Goal: Task Accomplishment & Management: Complete application form

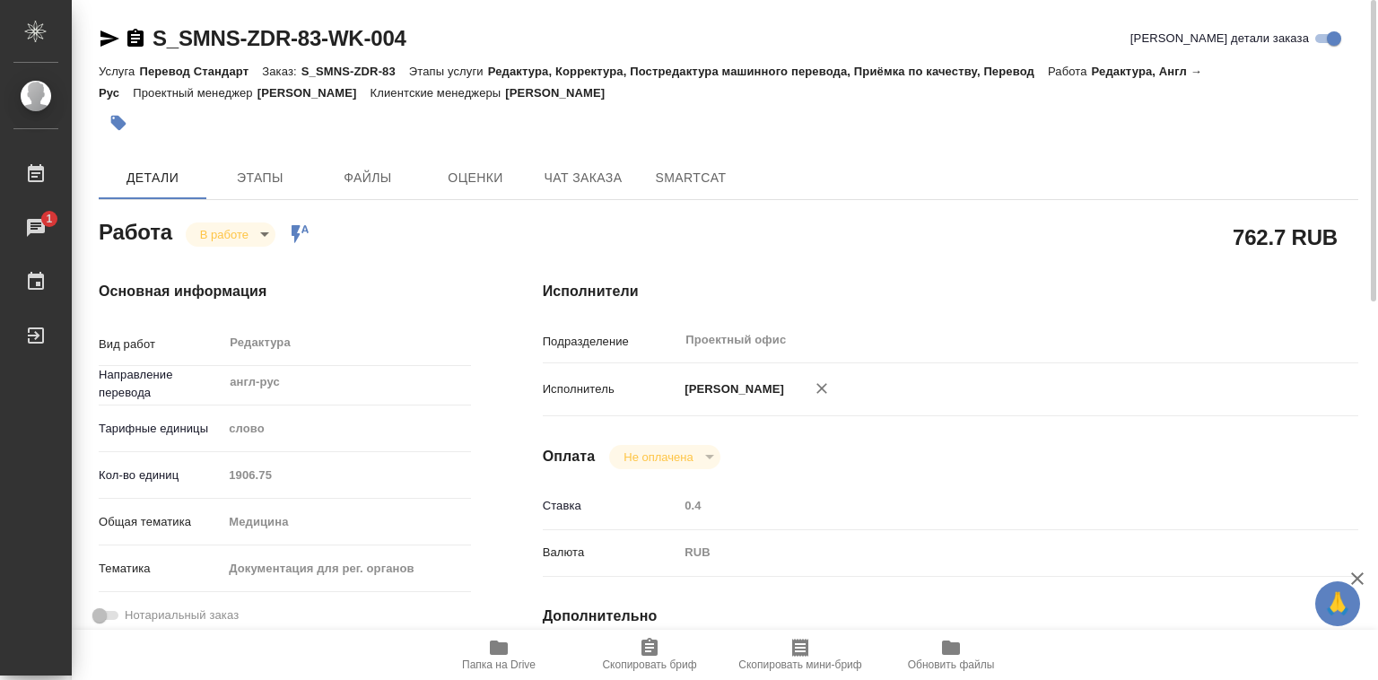
click at [496, 644] on icon "button" at bounding box center [499, 648] width 18 height 14
click at [266, 230] on body "🙏 .cls-1 fill:#fff; AWATERA Лебедева Юлия y.lebedeva Работы 1 Чаты График Выйти…" at bounding box center [689, 340] width 1378 height 680
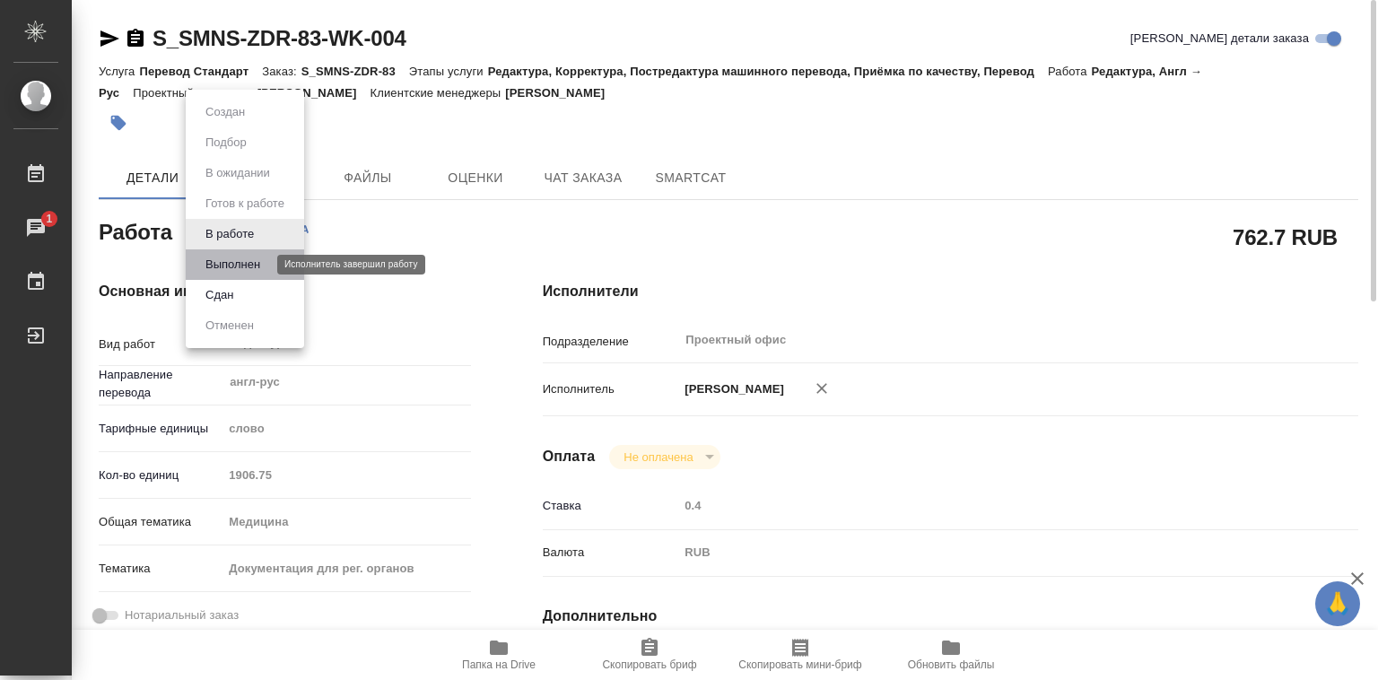
drag, startPoint x: 248, startPoint y: 258, endPoint x: 266, endPoint y: 258, distance: 18.0
click at [248, 257] on button "Выполнен" at bounding box center [233, 265] width 66 height 20
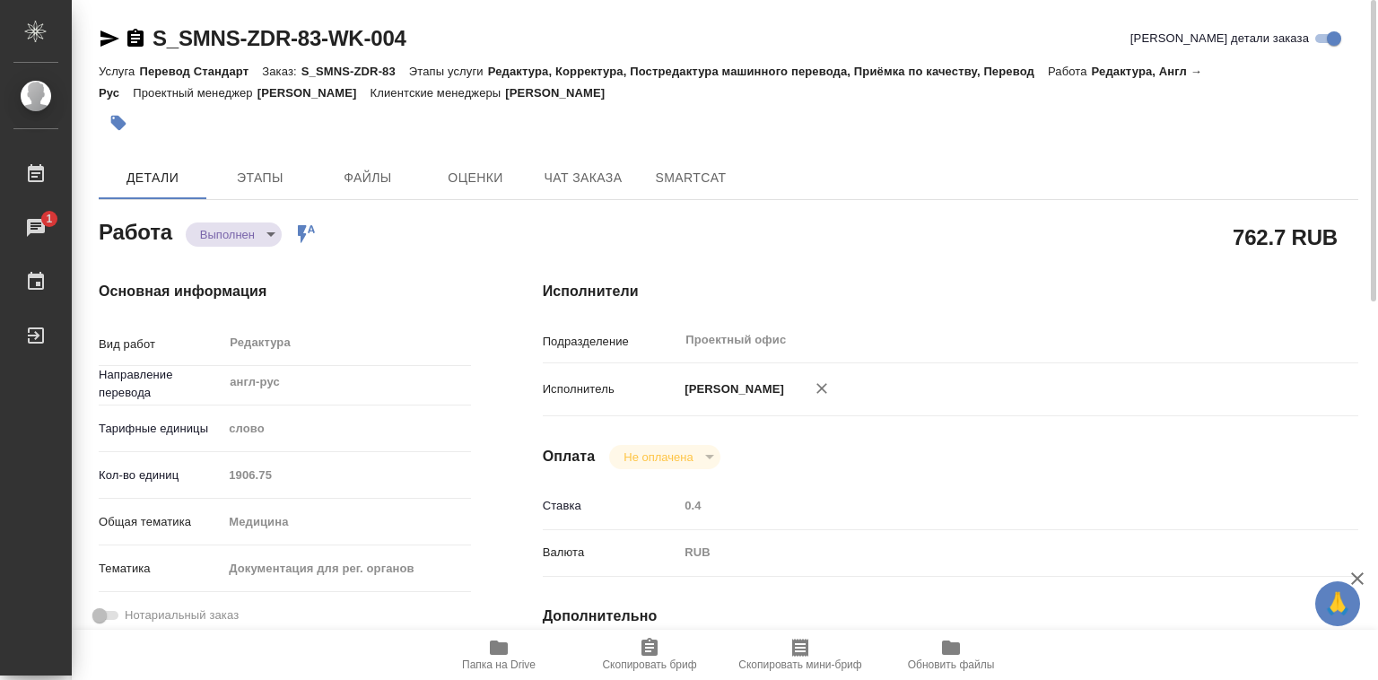
type textarea "x"
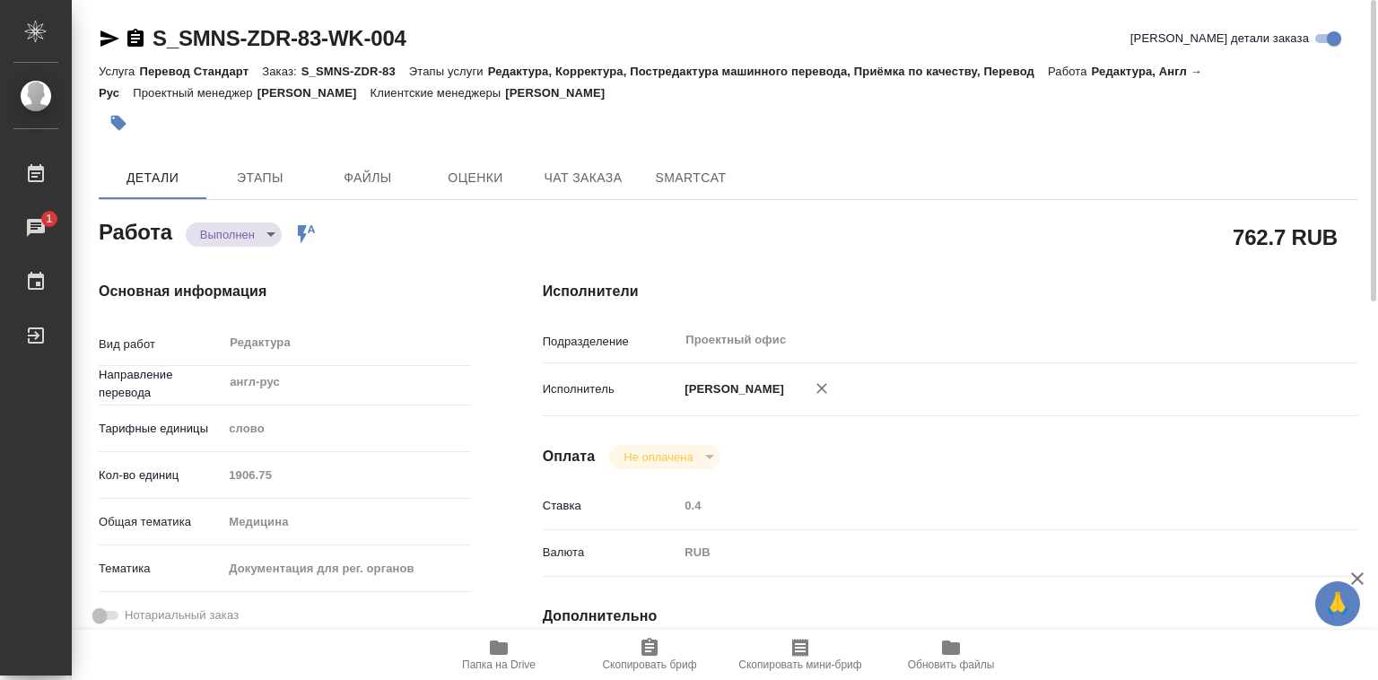
type textarea "x"
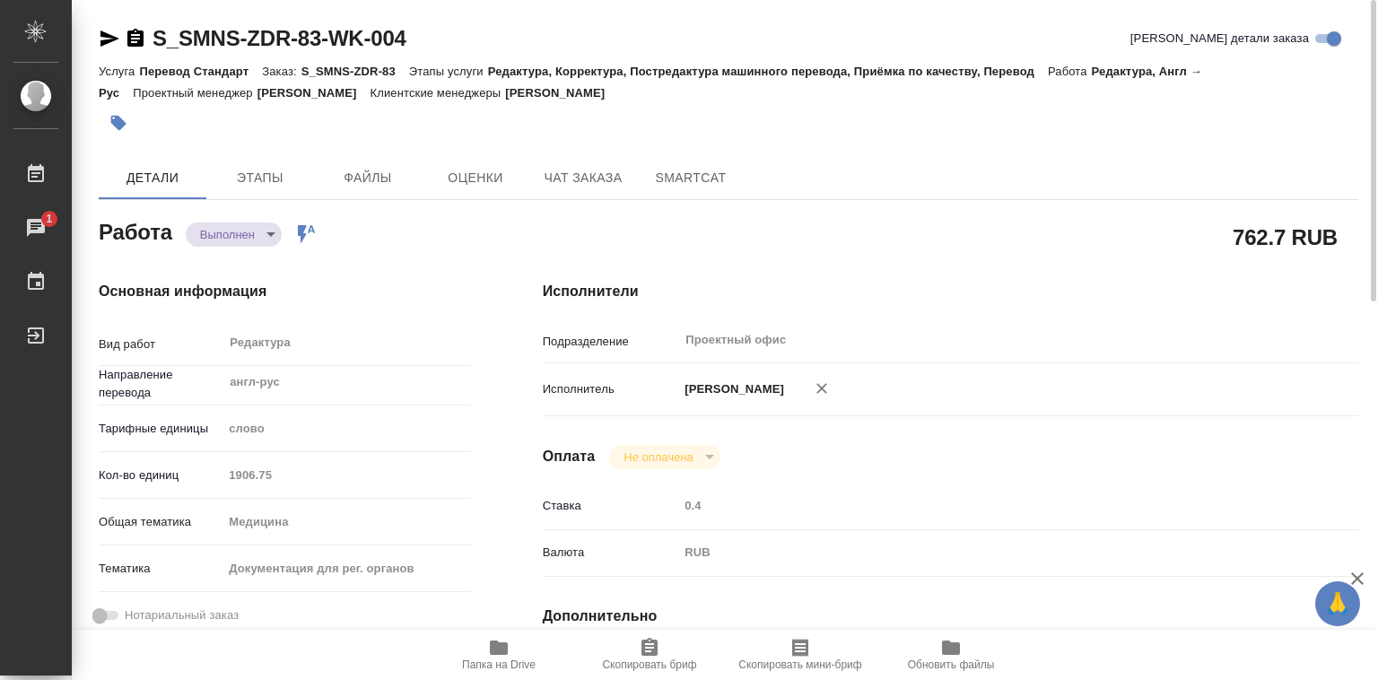
type textarea "x"
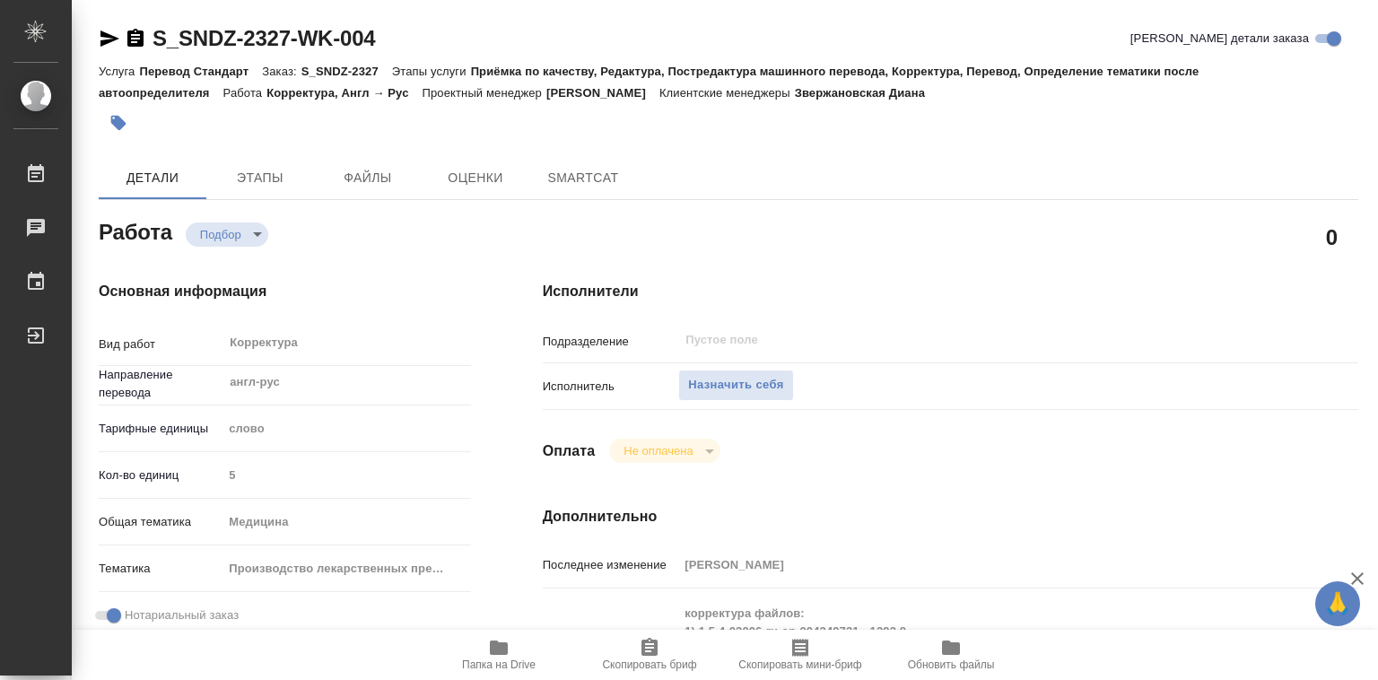
type textarea "x"
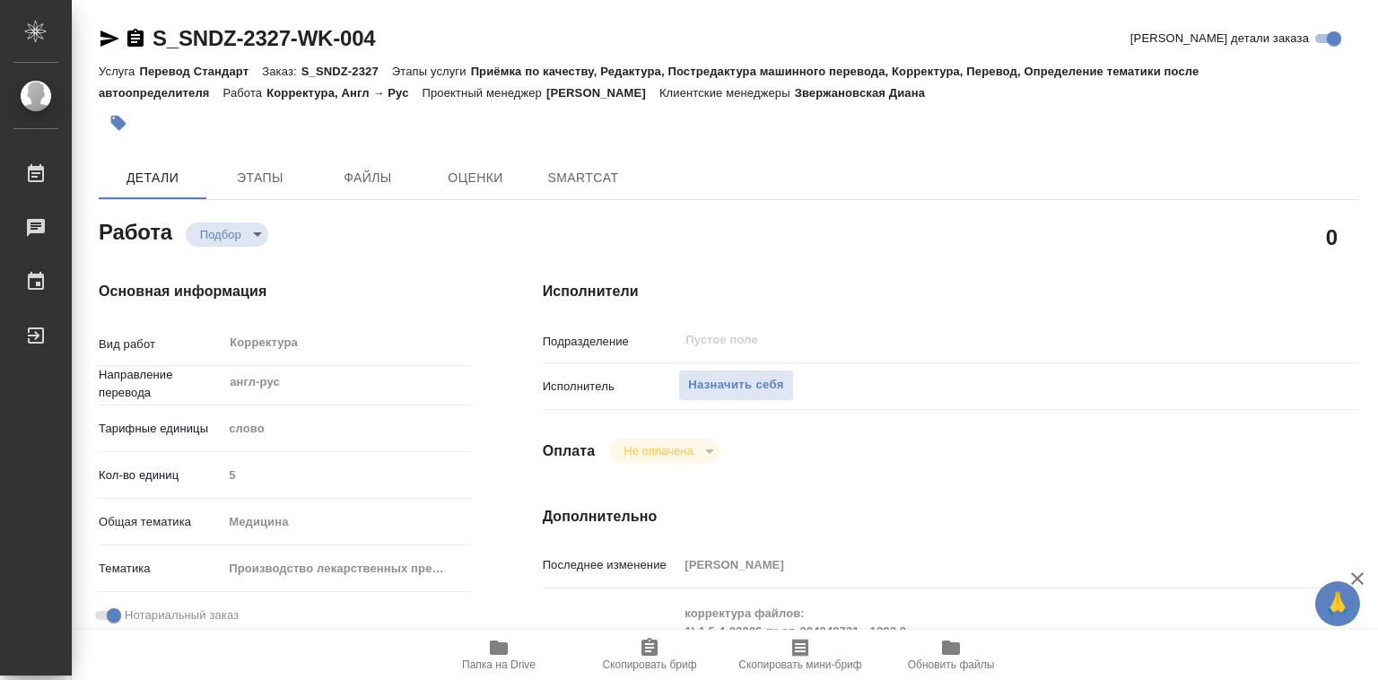
type textarea "x"
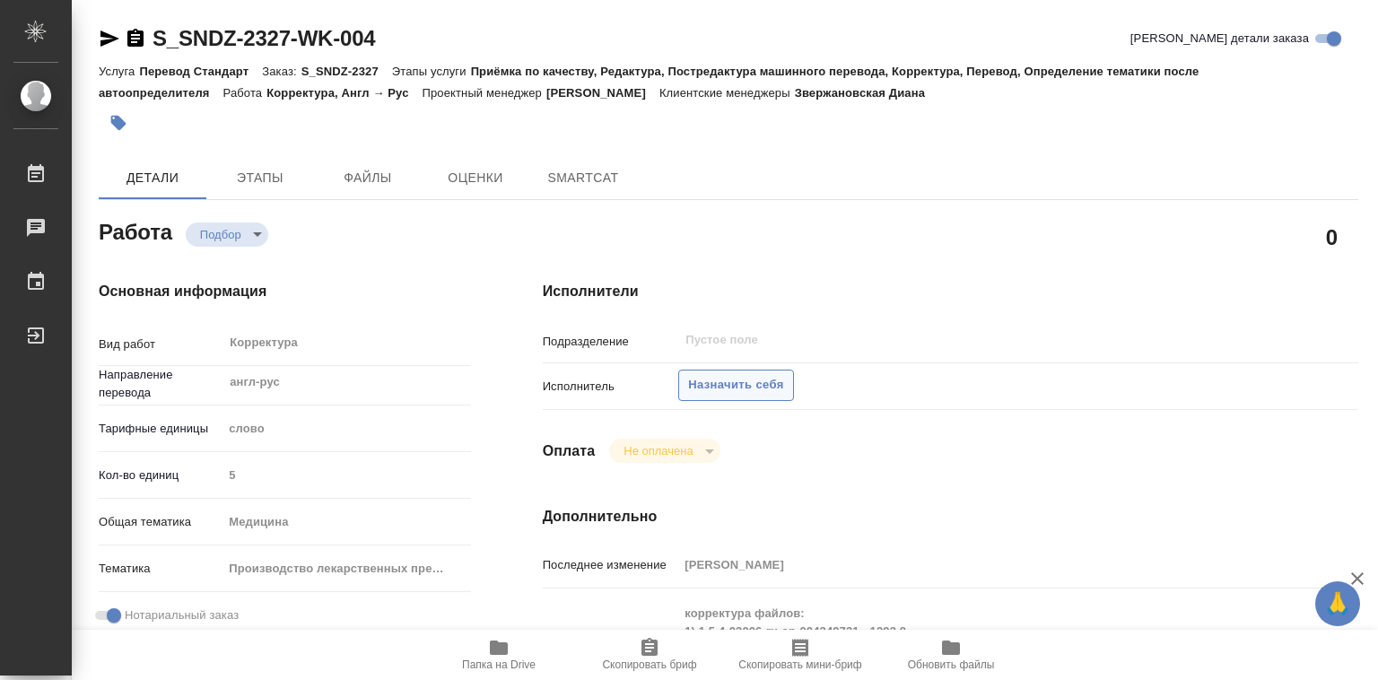
type textarea "x"
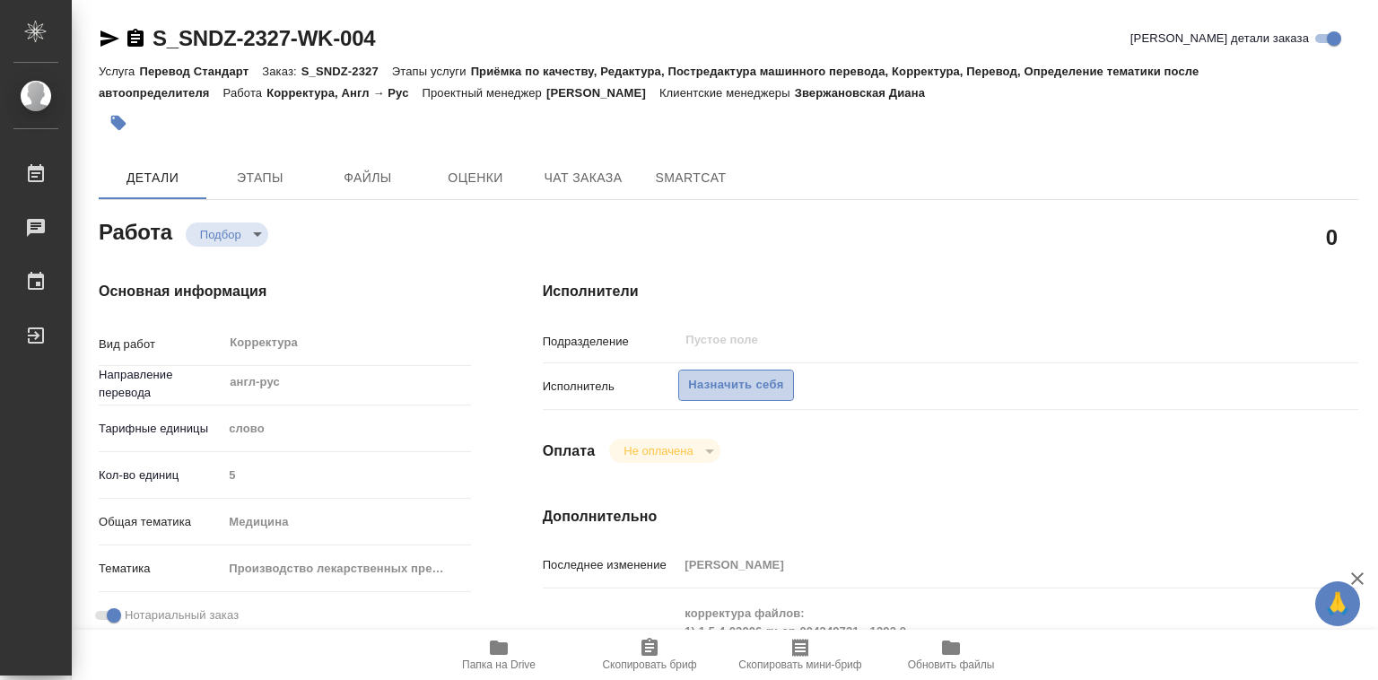
click at [764, 393] on span "Назначить себя" at bounding box center [735, 385] width 95 height 21
type textarea "x"
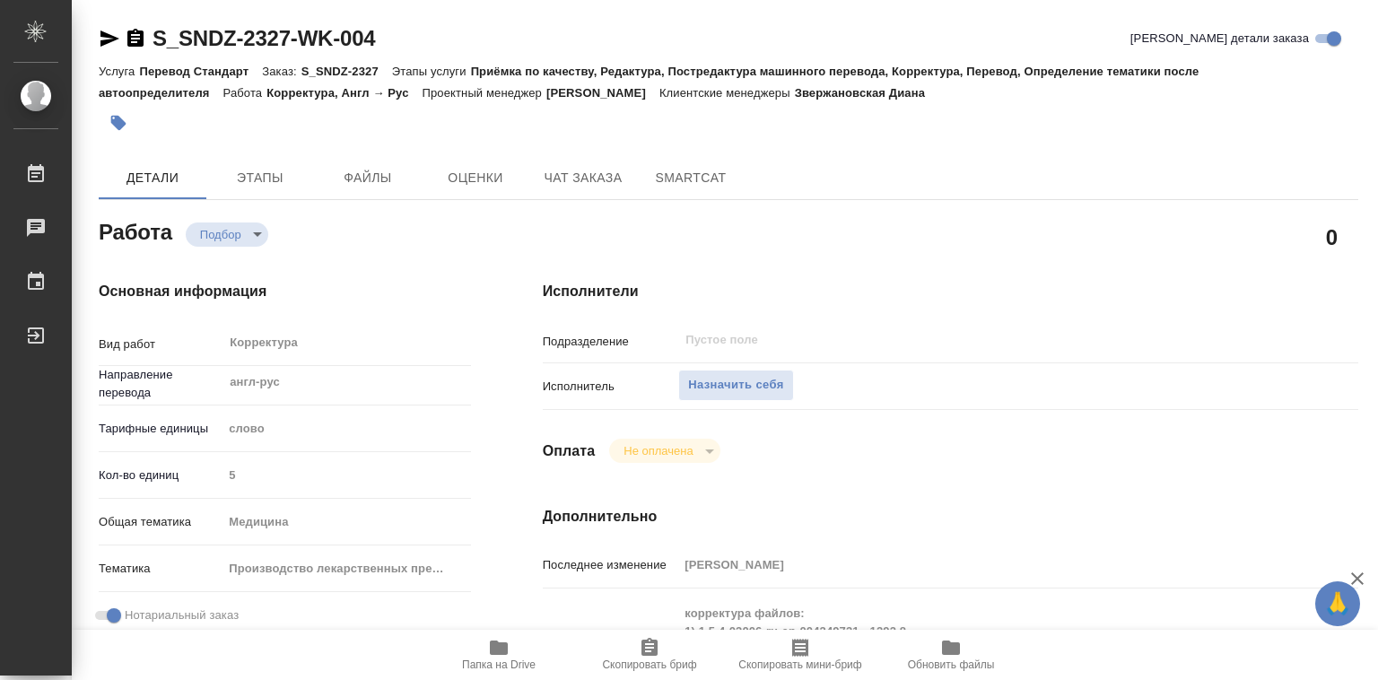
type textarea "x"
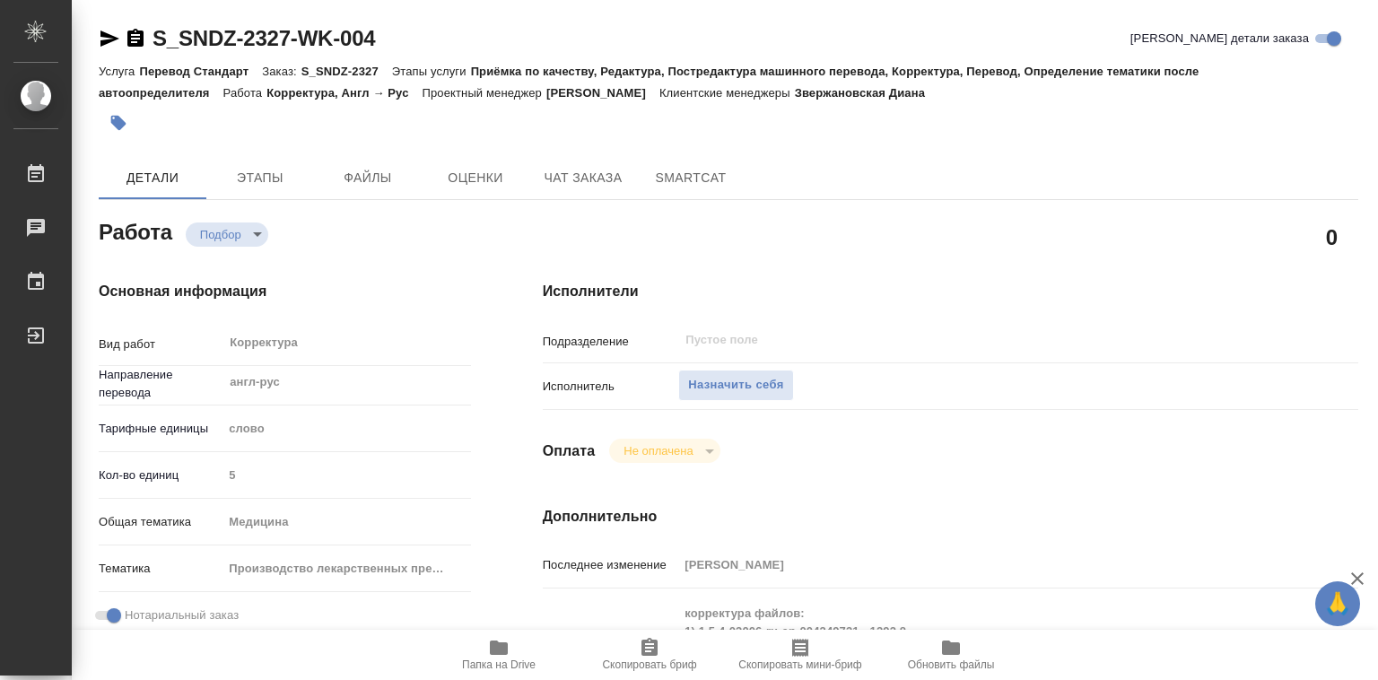
type textarea "x"
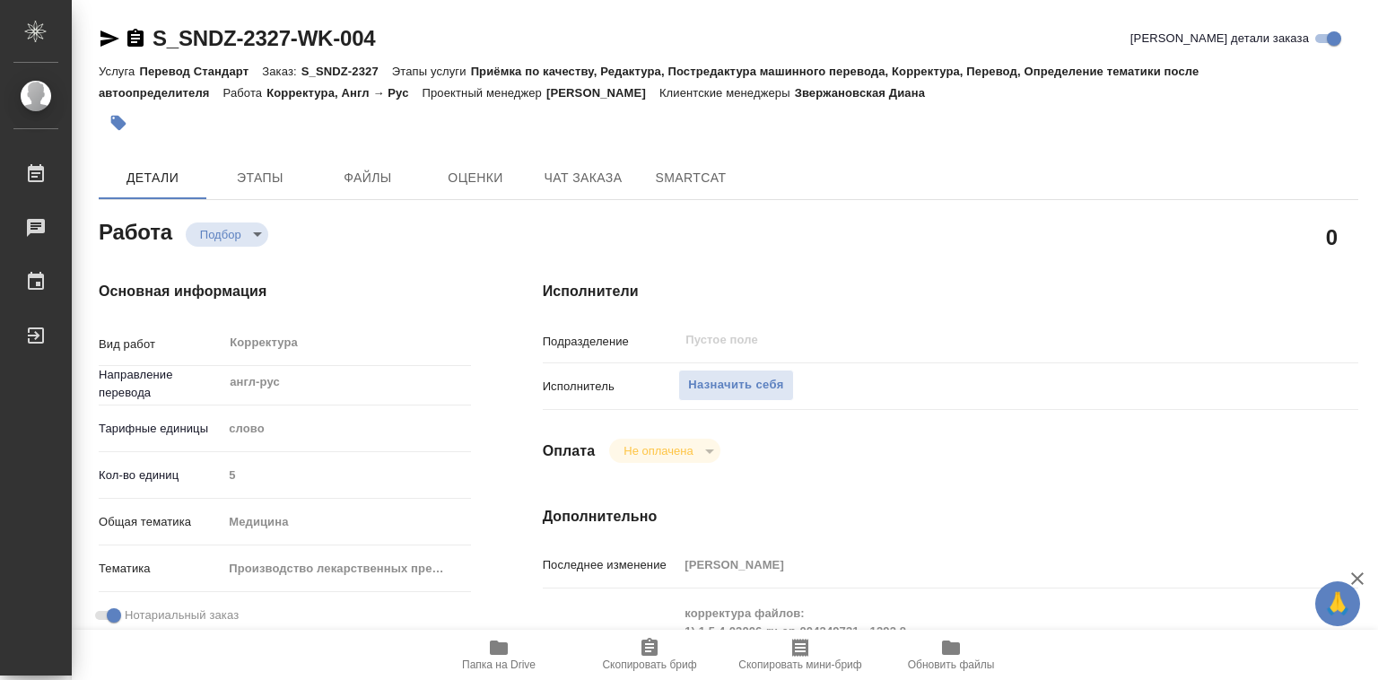
type textarea "x"
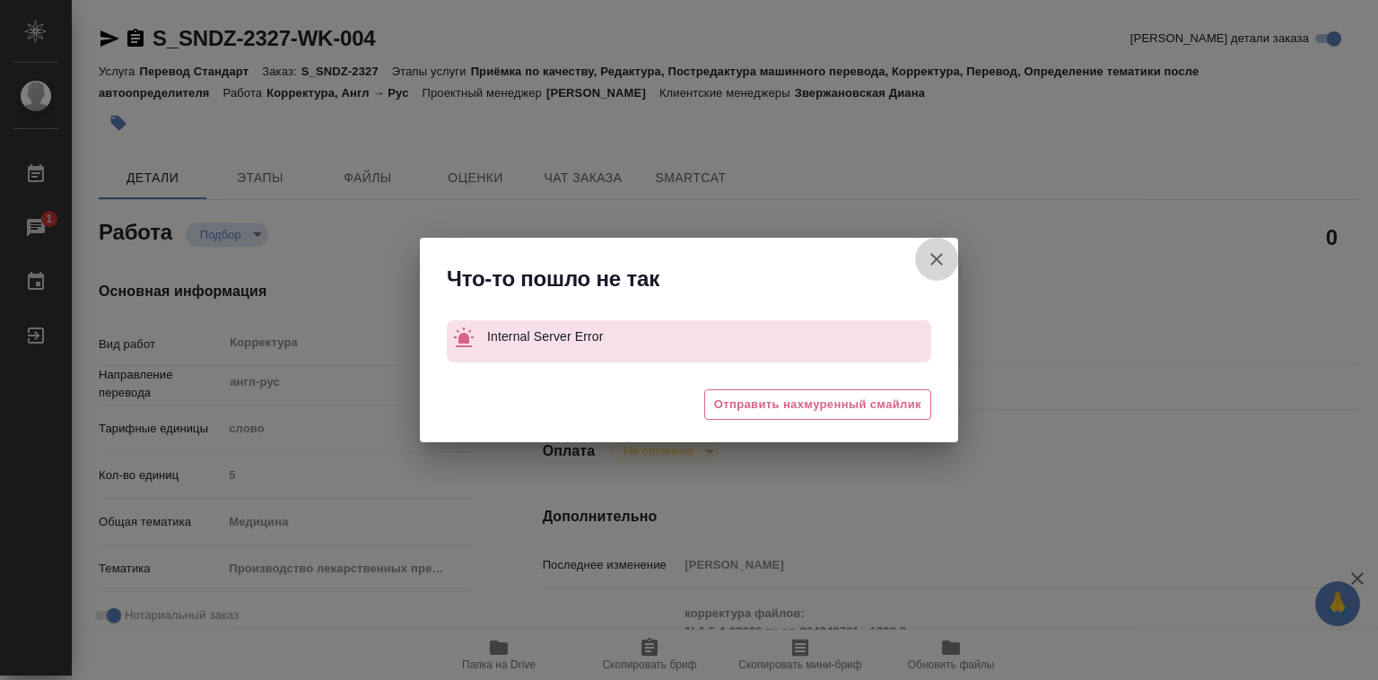
click at [940, 260] on icon "button" at bounding box center [937, 260] width 22 height 22
type textarea "x"
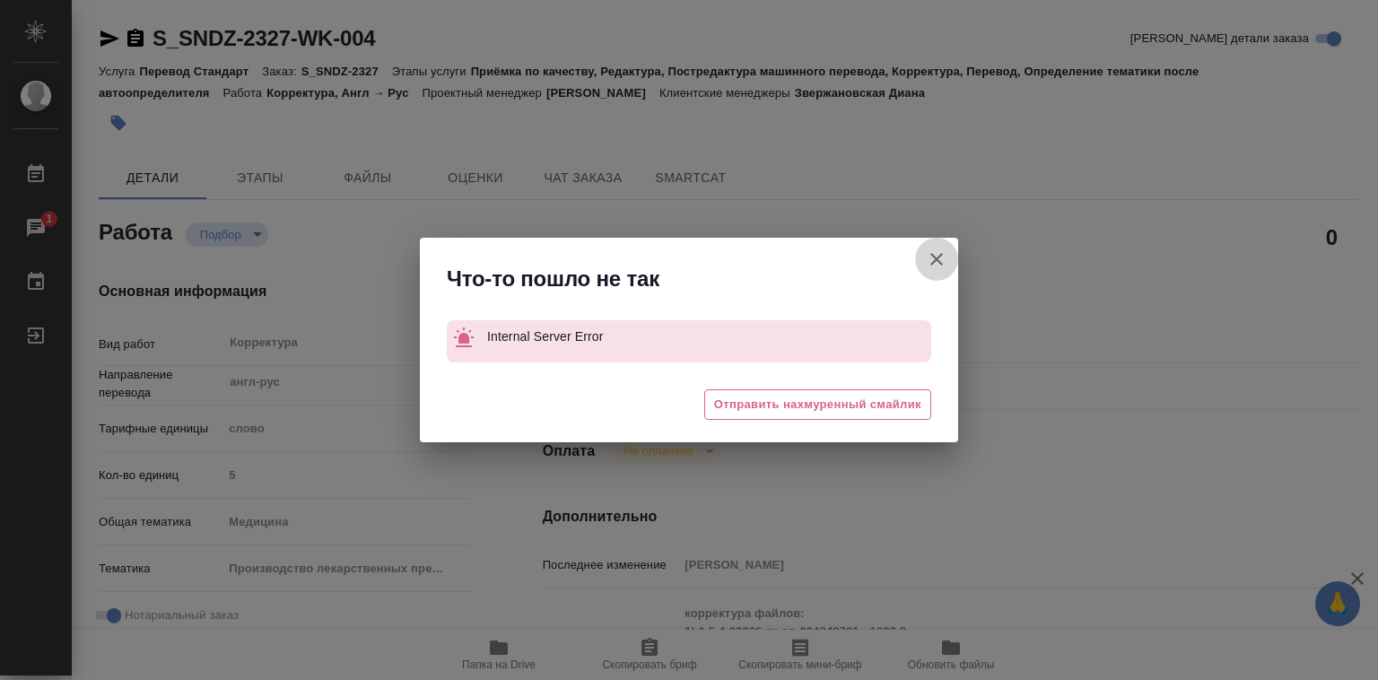
type textarea "x"
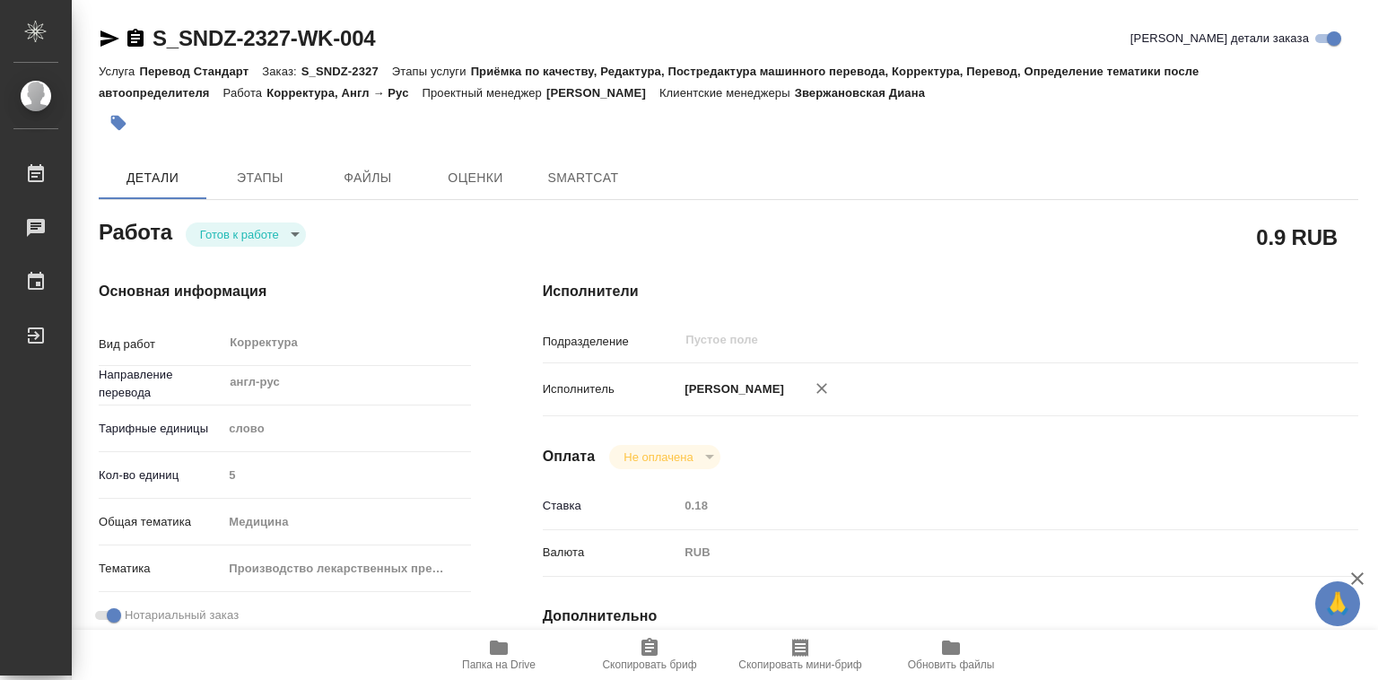
type textarea "x"
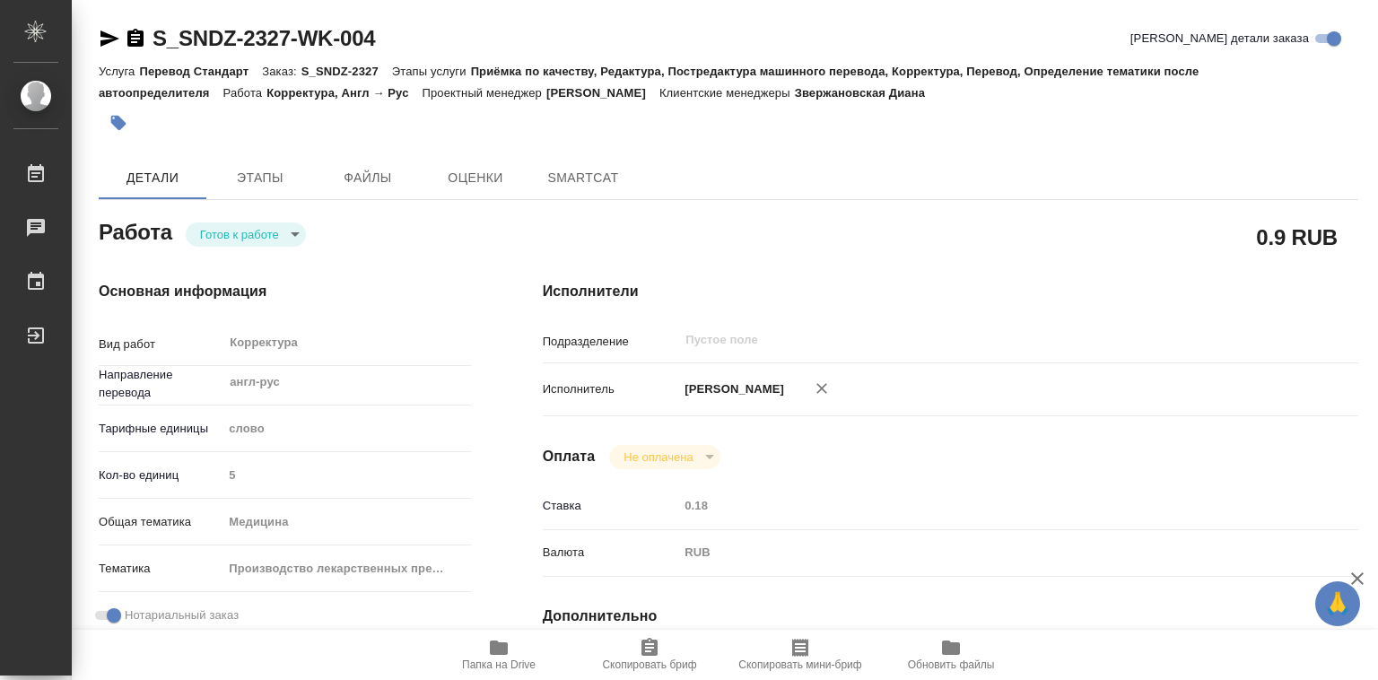
type textarea "x"
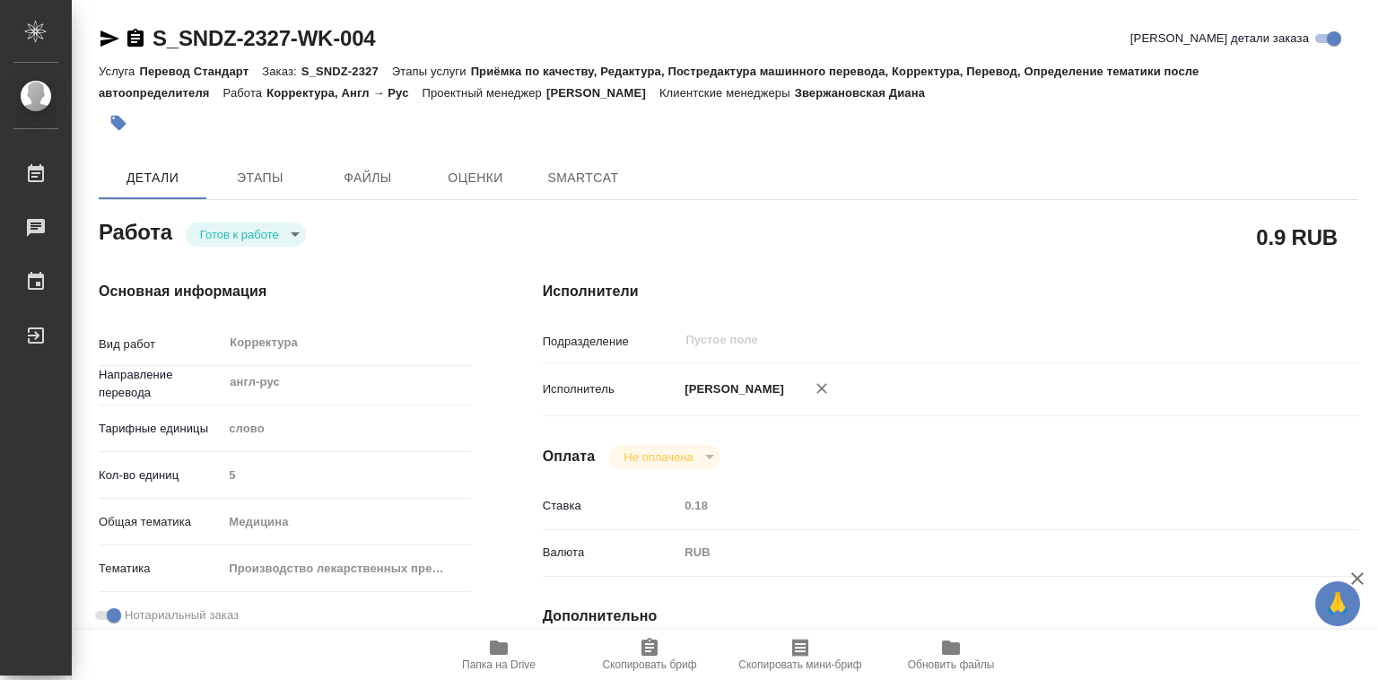
type textarea "x"
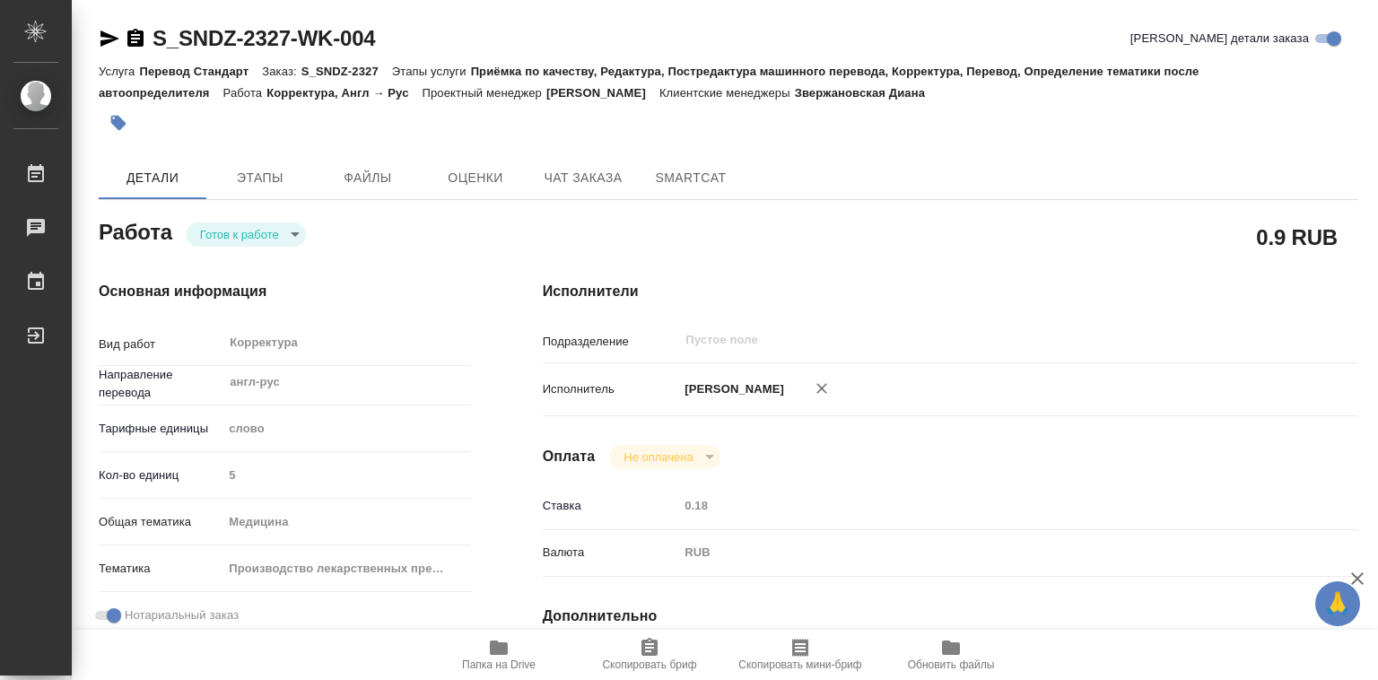
type textarea "x"
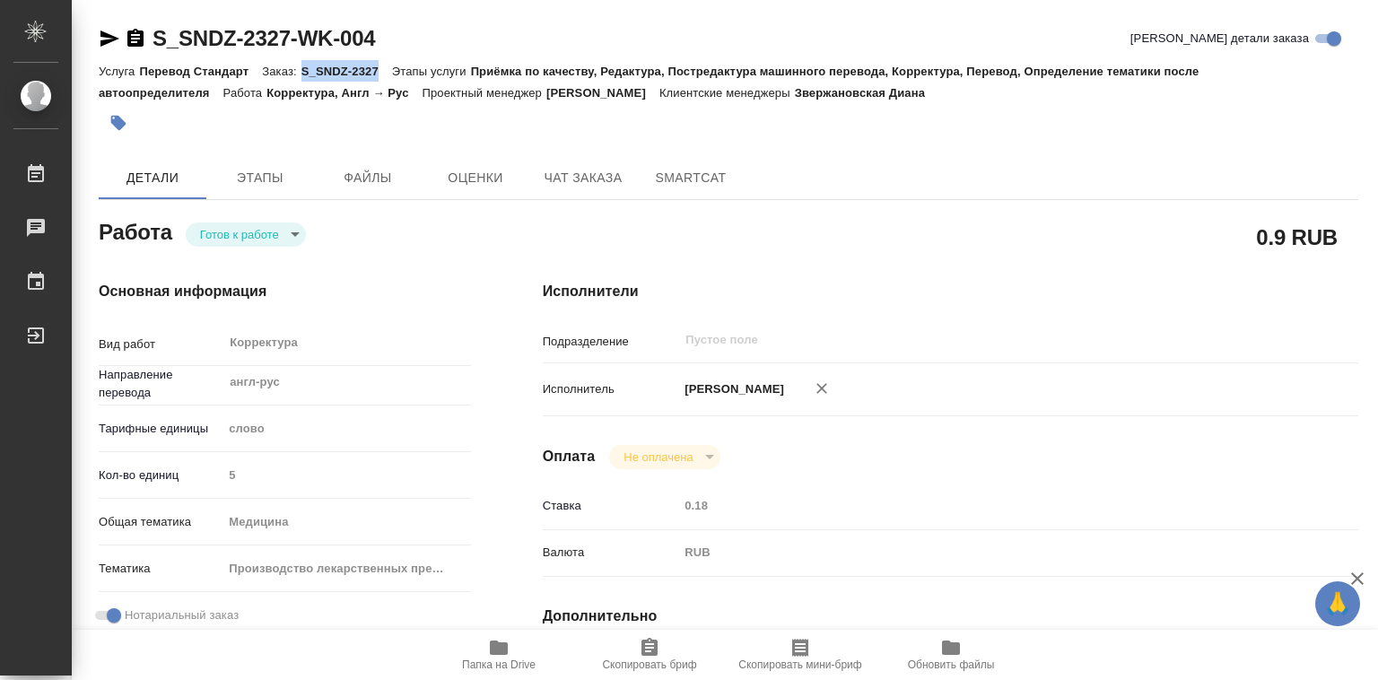
drag, startPoint x: 302, startPoint y: 68, endPoint x: 379, endPoint y: 71, distance: 76.3
click at [379, 71] on p "S_SNDZ-2327" at bounding box center [347, 71] width 91 height 13
type textarea "x"
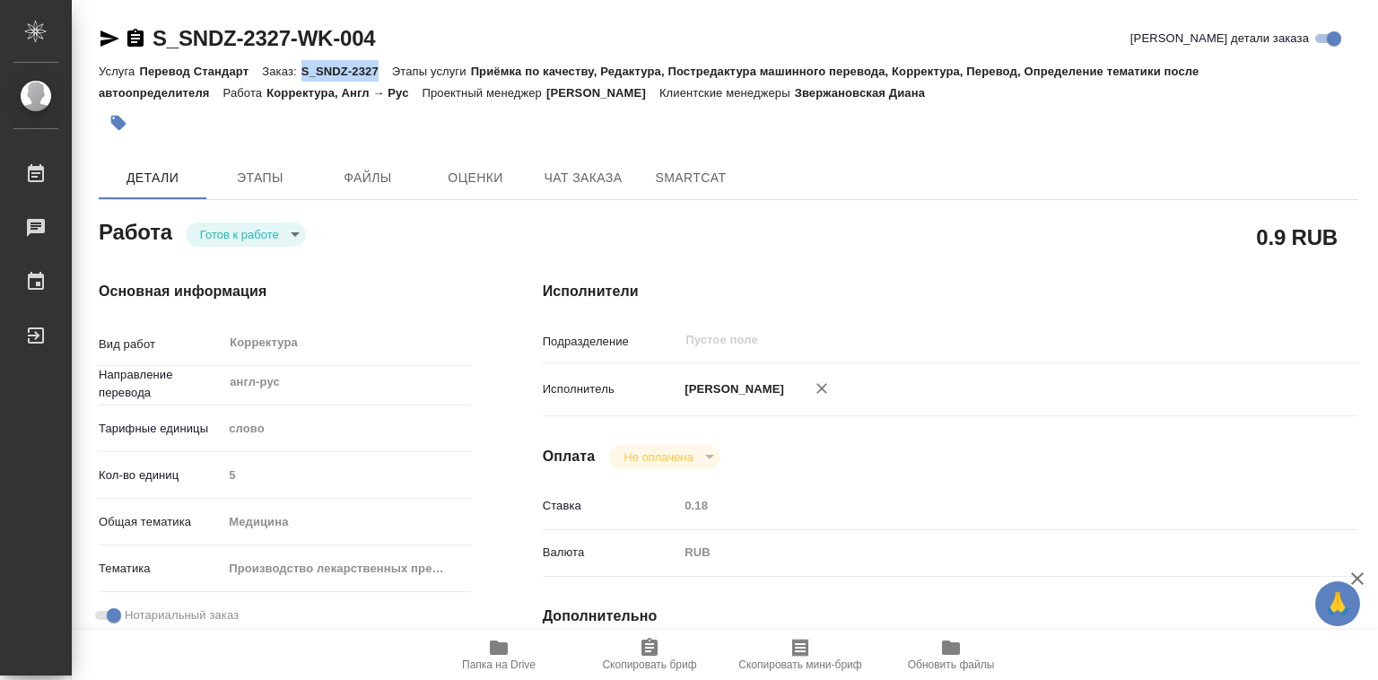
type textarea "x"
copy p "S_SNDZ-2327"
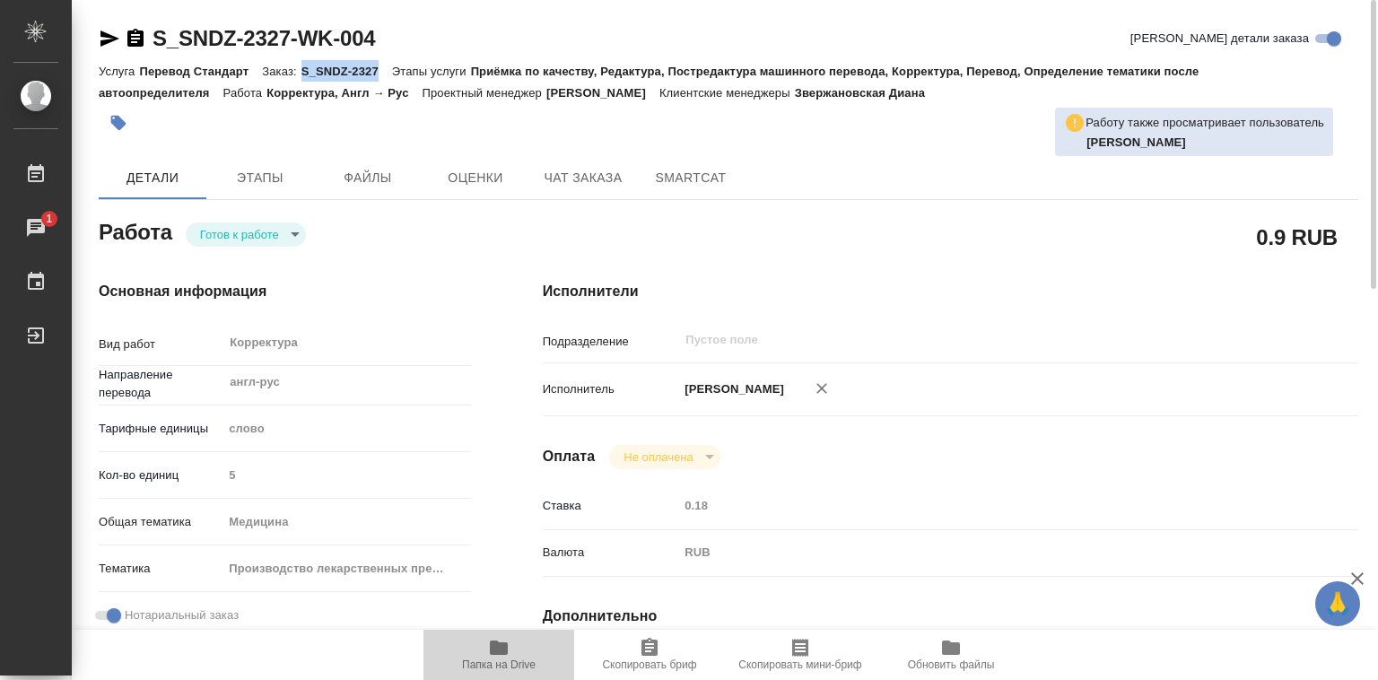
click at [495, 643] on icon "button" at bounding box center [499, 648] width 18 height 14
click at [336, 70] on p "S_SNDZ-2327" at bounding box center [347, 71] width 91 height 13
drag, startPoint x: 302, startPoint y: 67, endPoint x: 377, endPoint y: 66, distance: 75.4
click at [377, 66] on p "S_SNDZ-2327" at bounding box center [347, 71] width 91 height 13
copy p "S_SNDZ-2327"
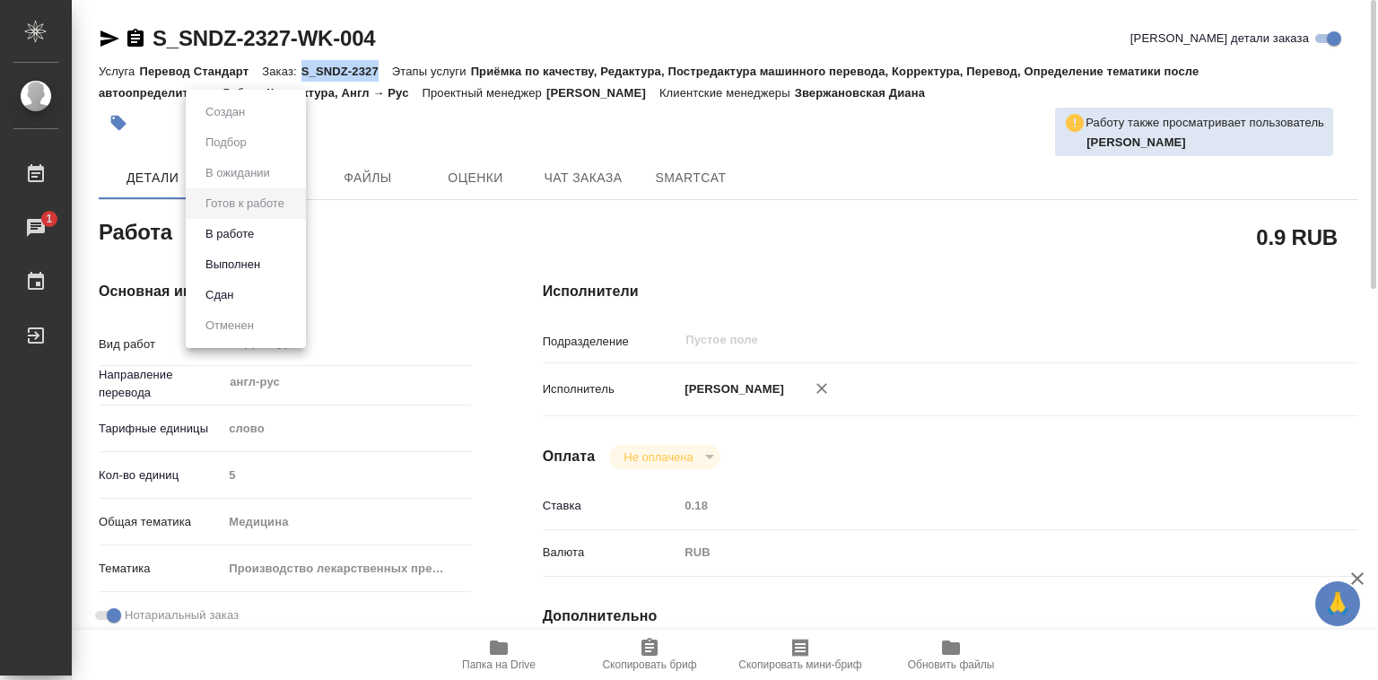
click at [293, 231] on body "🙏 .cls-1 fill:#fff; AWATERA Лебедева Юлия y.lebedeva Работы 1 Чаты График Выйти…" at bounding box center [689, 340] width 1378 height 680
click at [280, 236] on li "В работе" at bounding box center [246, 234] width 120 height 31
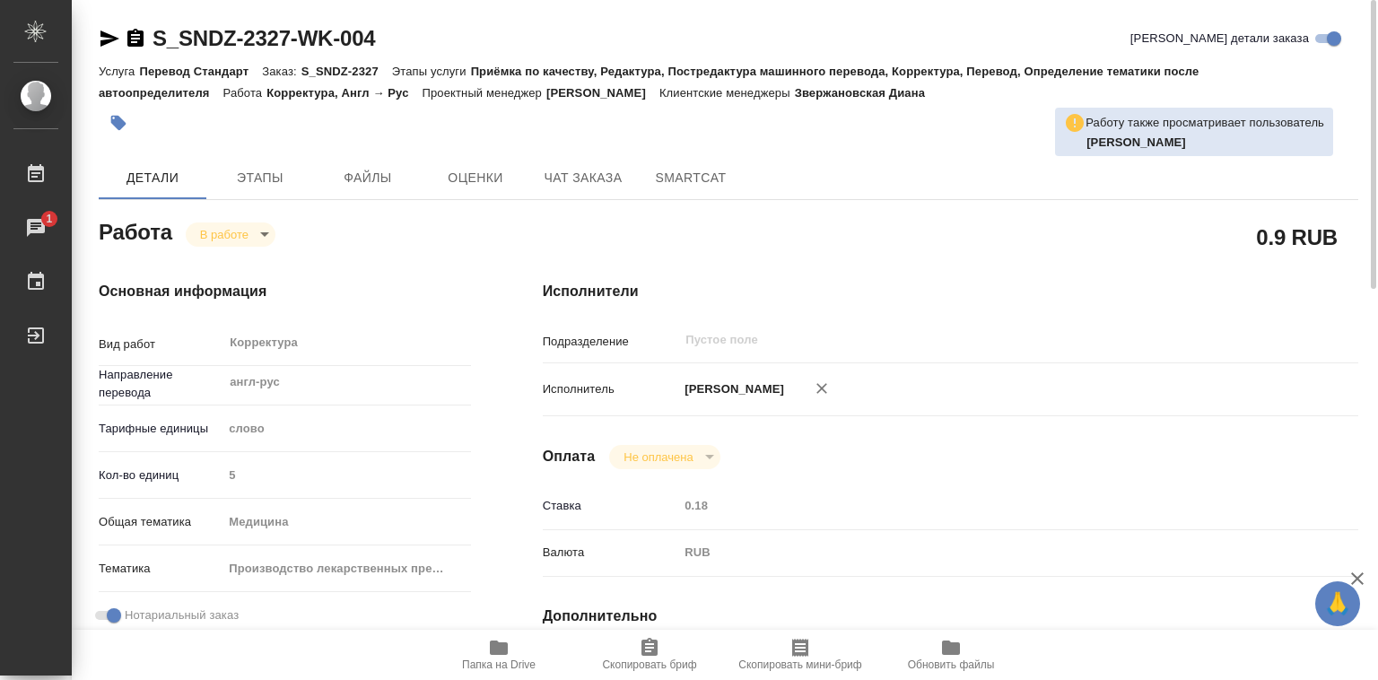
type textarea "x"
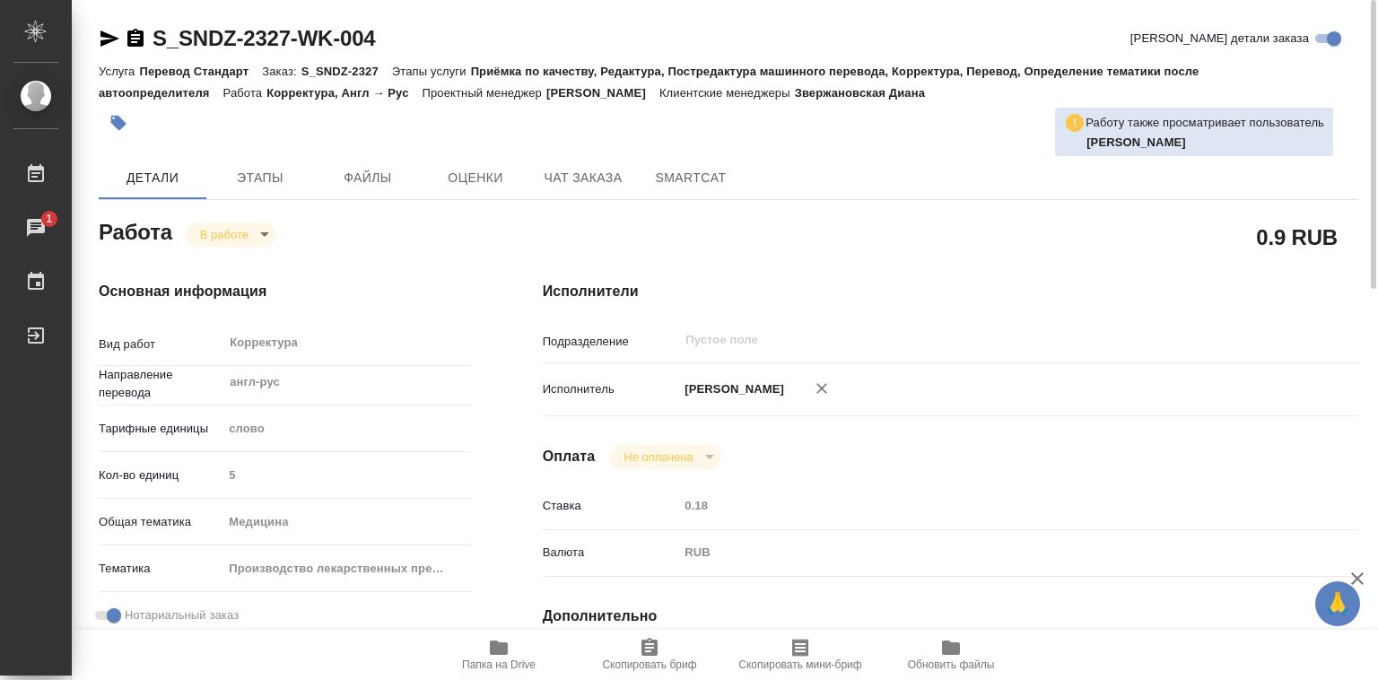
type textarea "x"
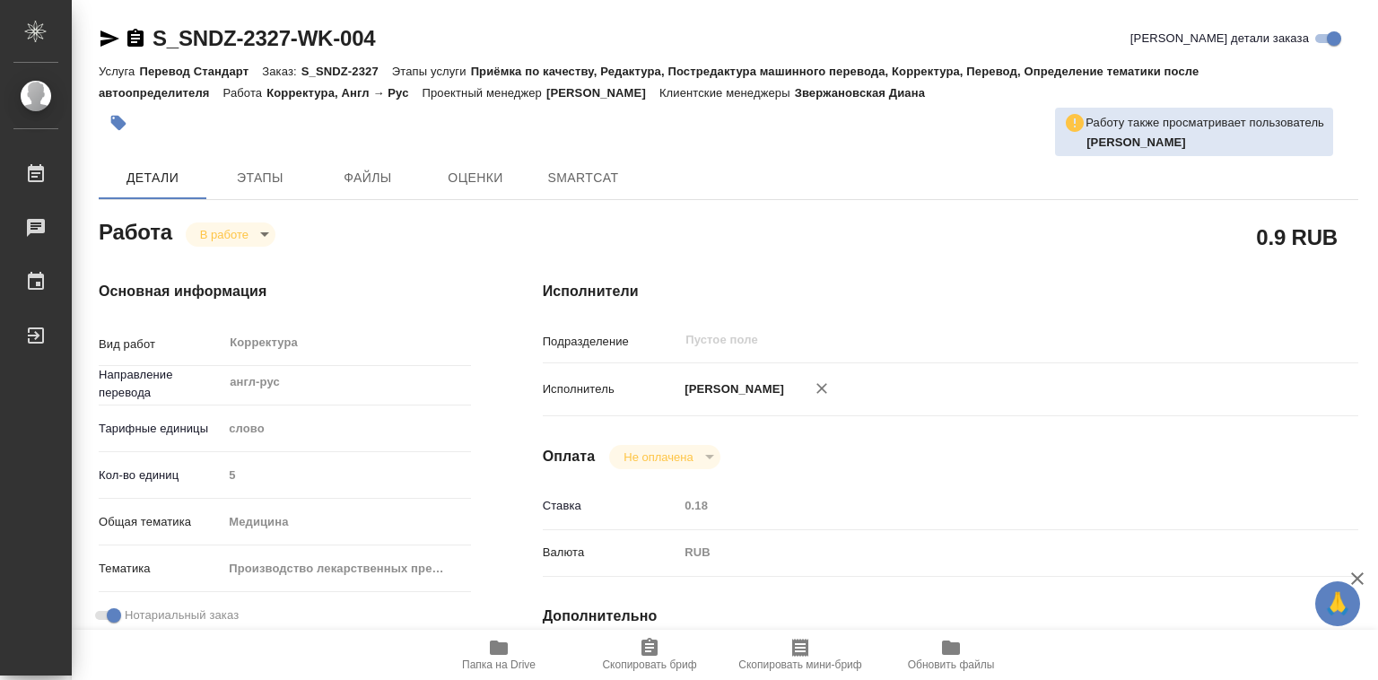
type textarea "x"
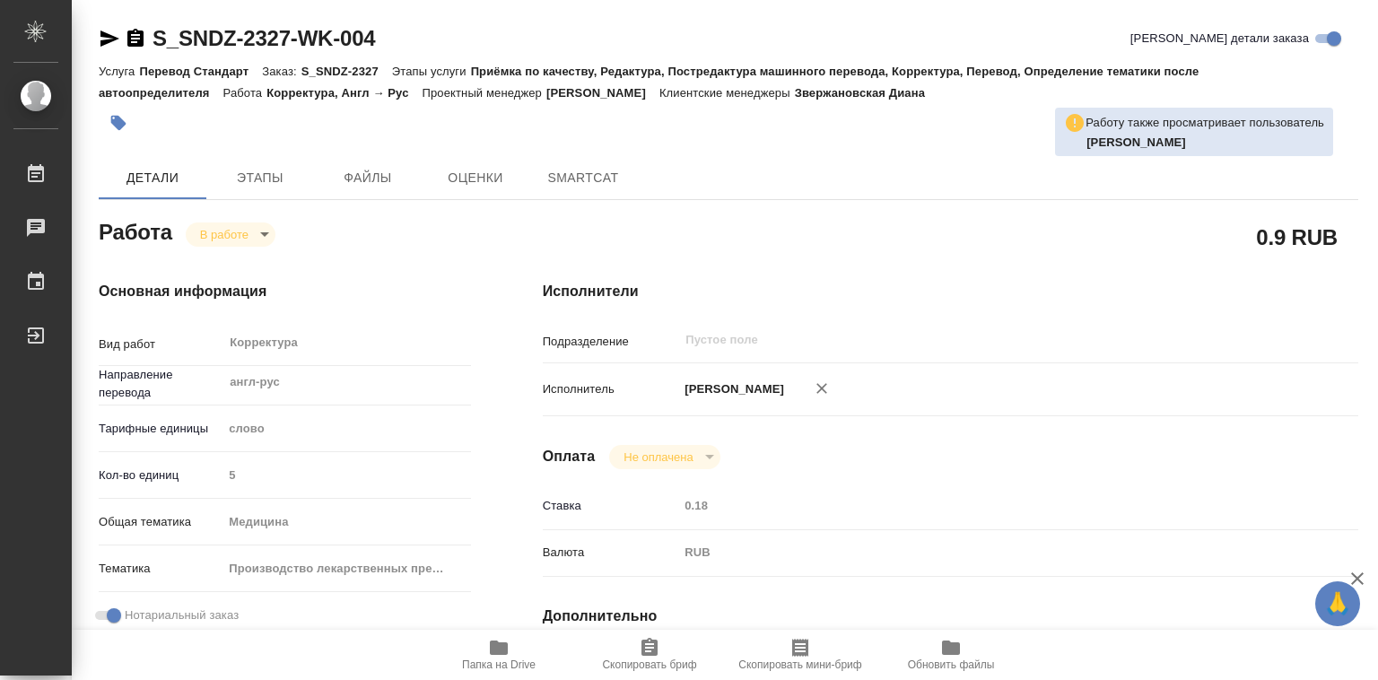
type textarea "x"
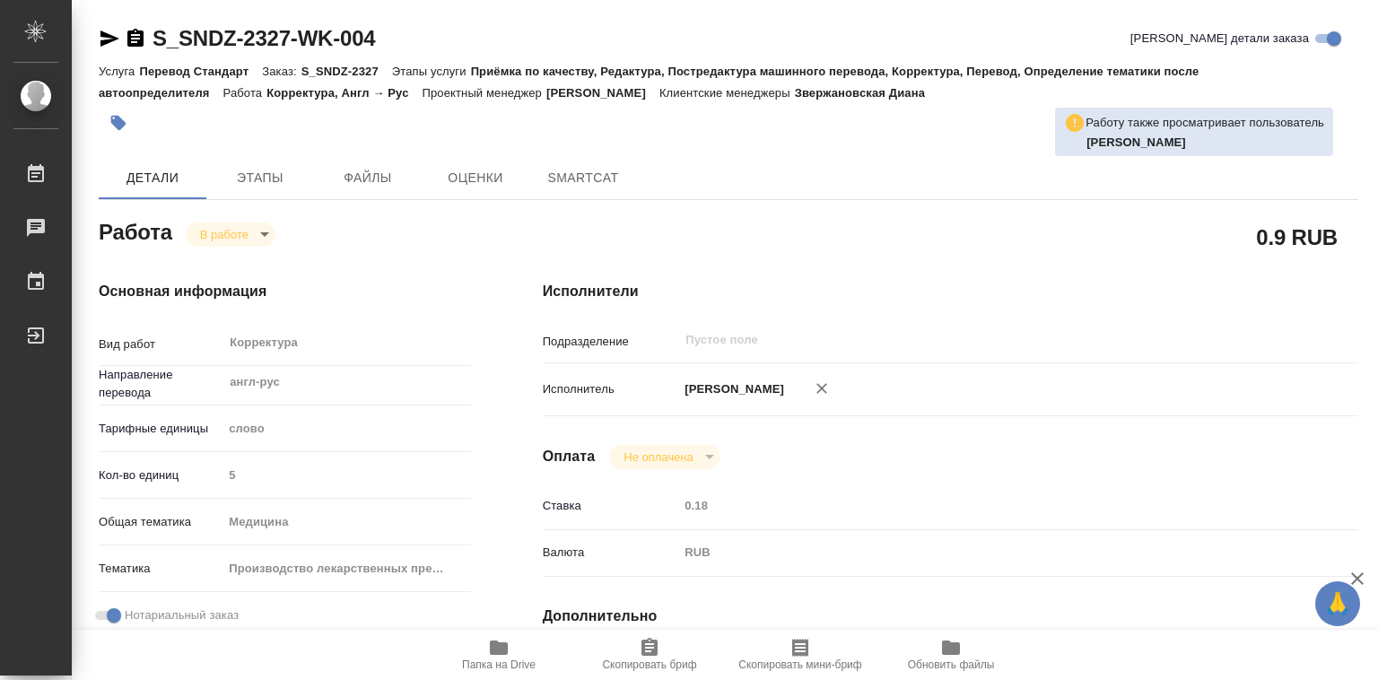
type textarea "x"
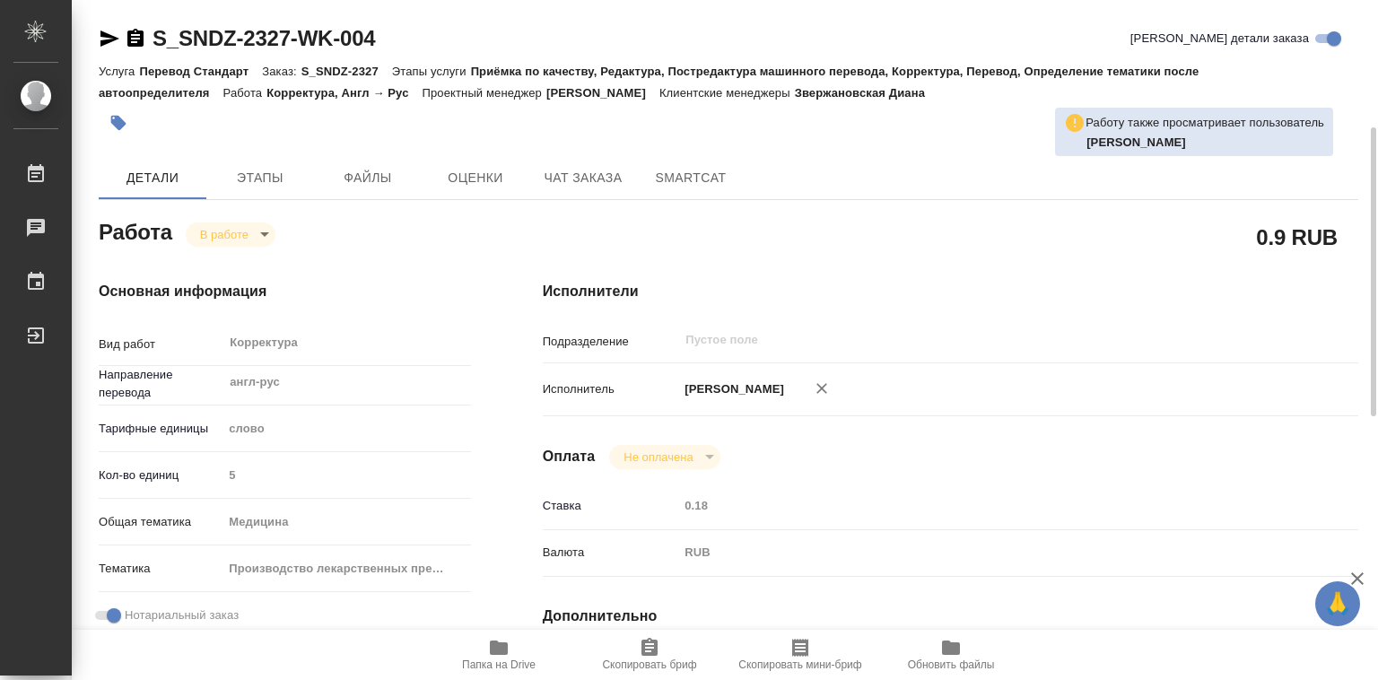
scroll to position [449, 0]
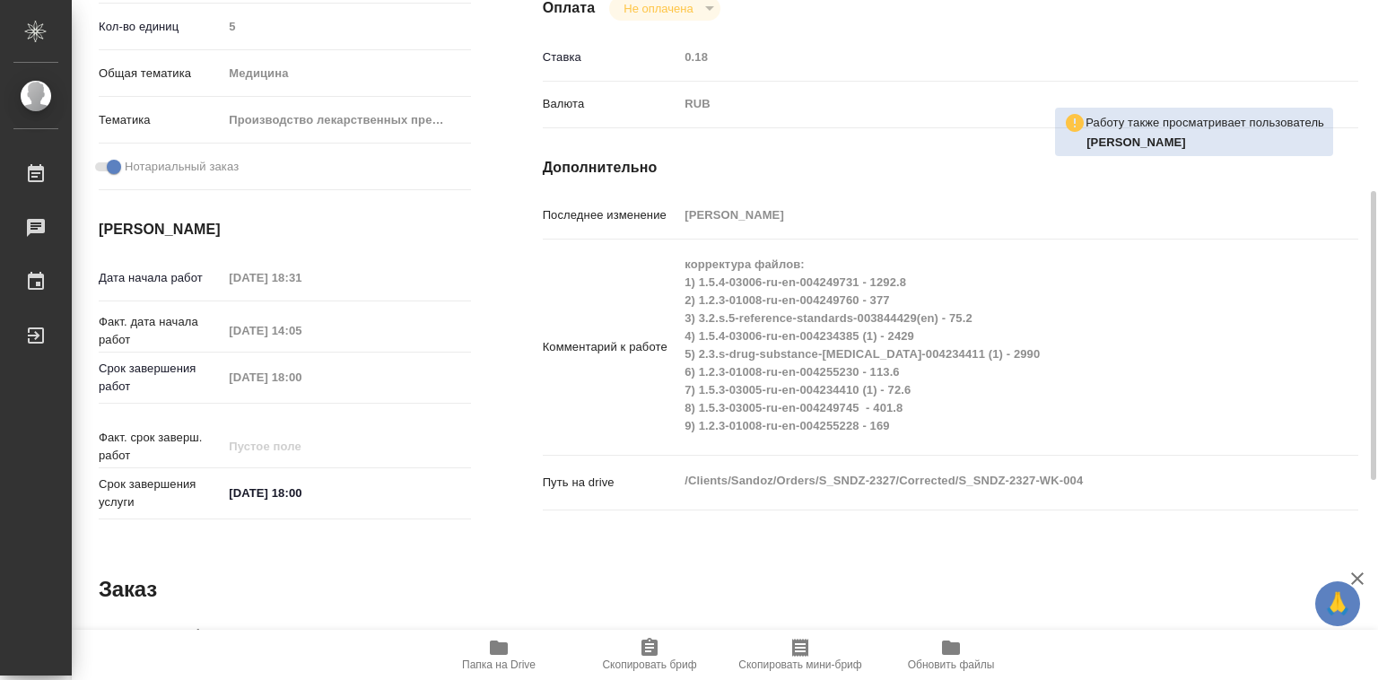
type textarea "x"
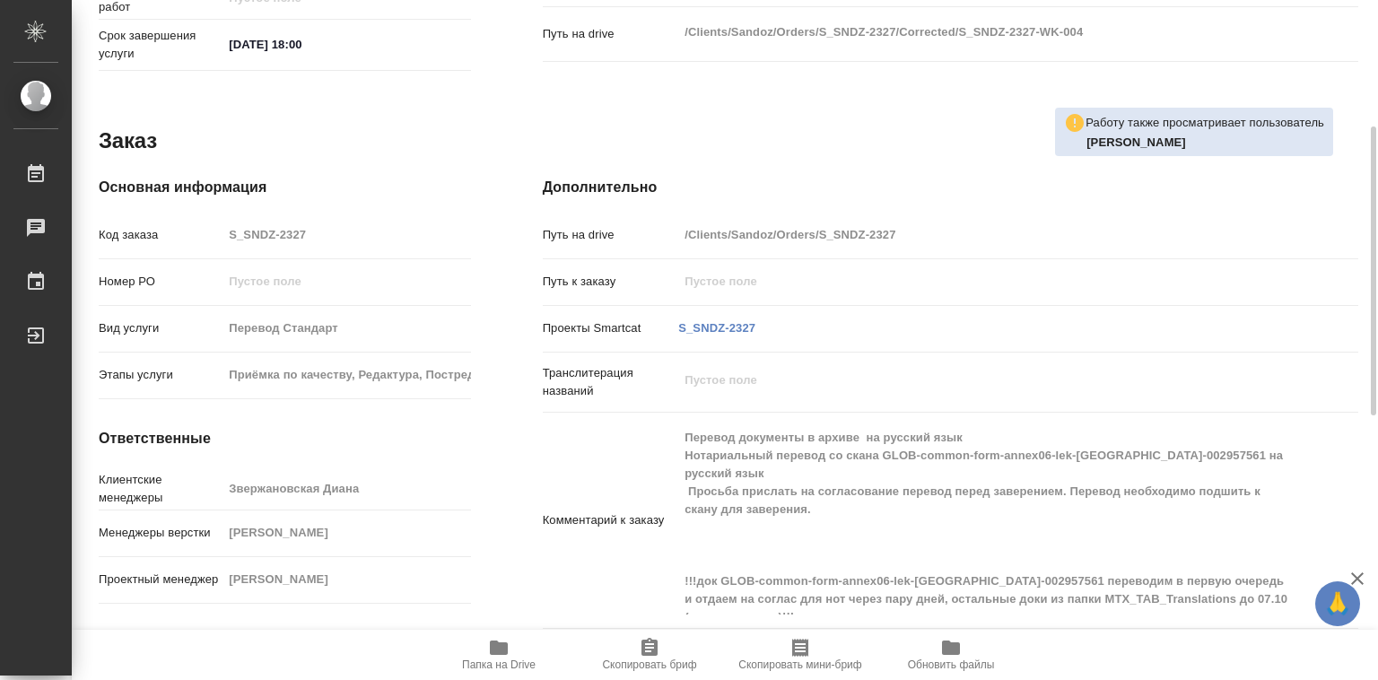
scroll to position [916, 0]
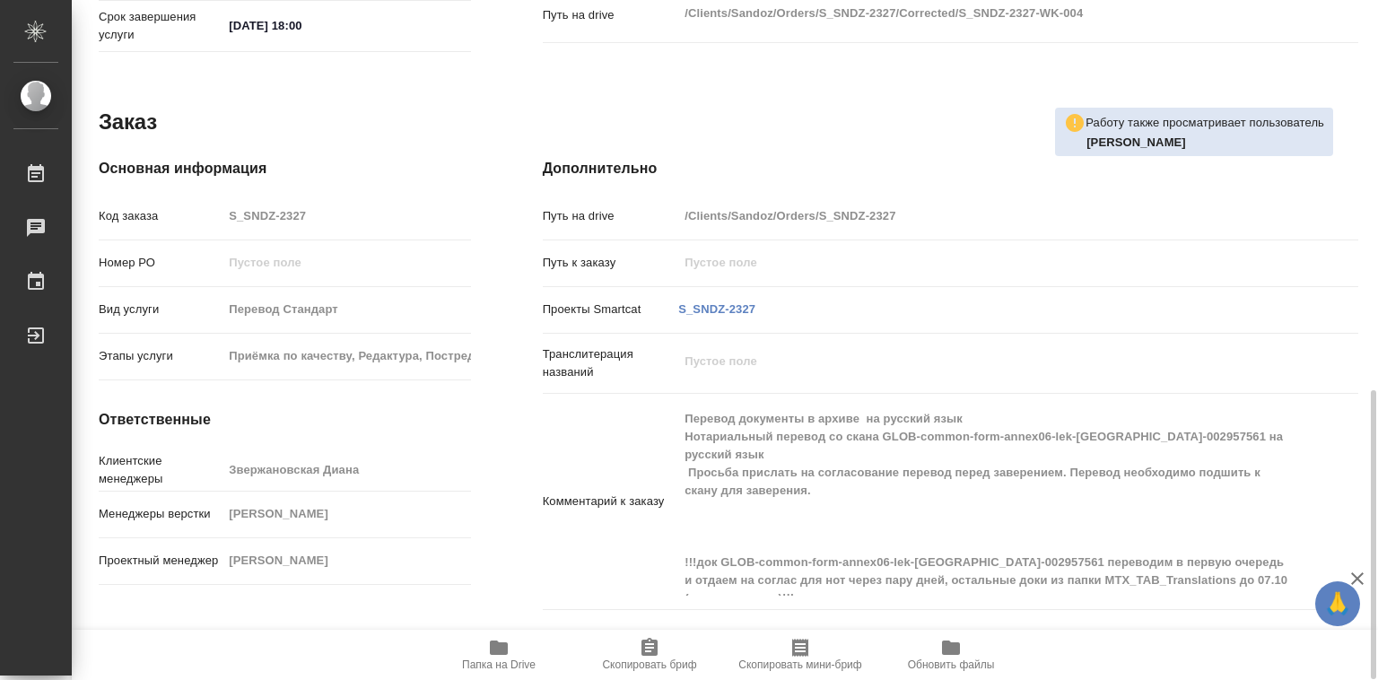
type textarea "x"
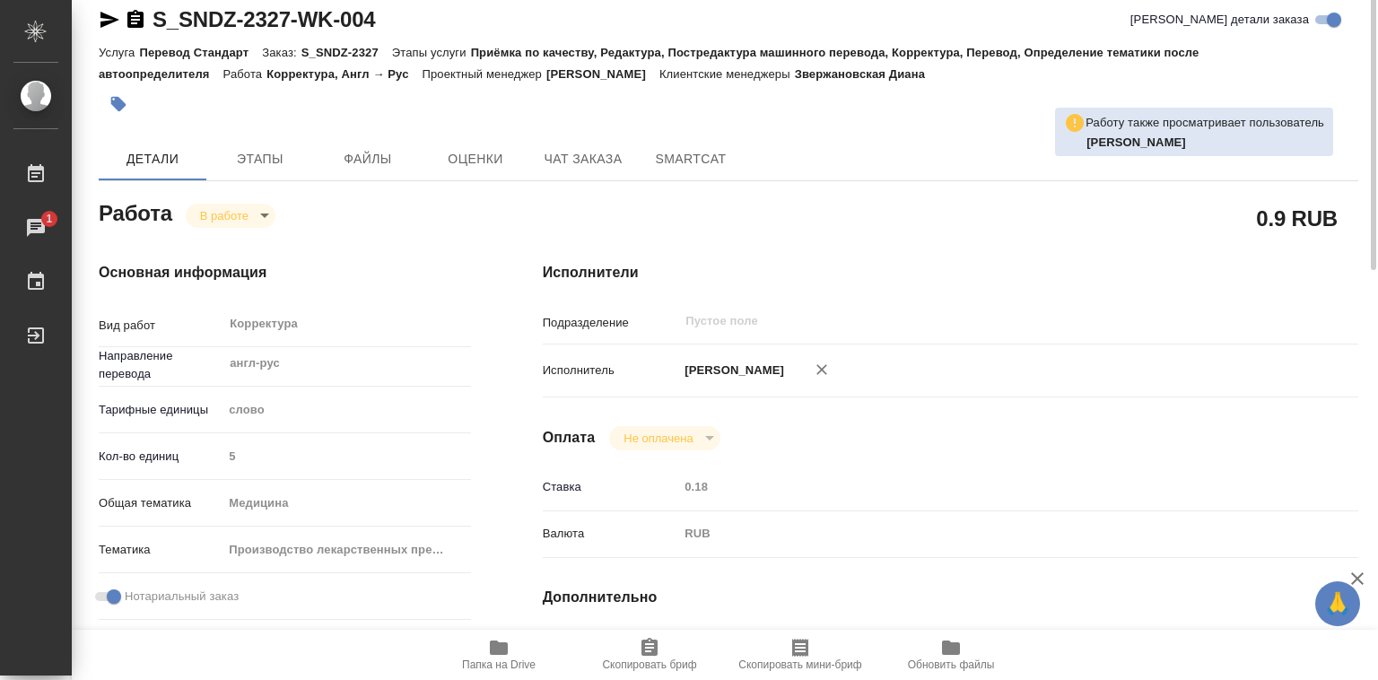
scroll to position [0, 0]
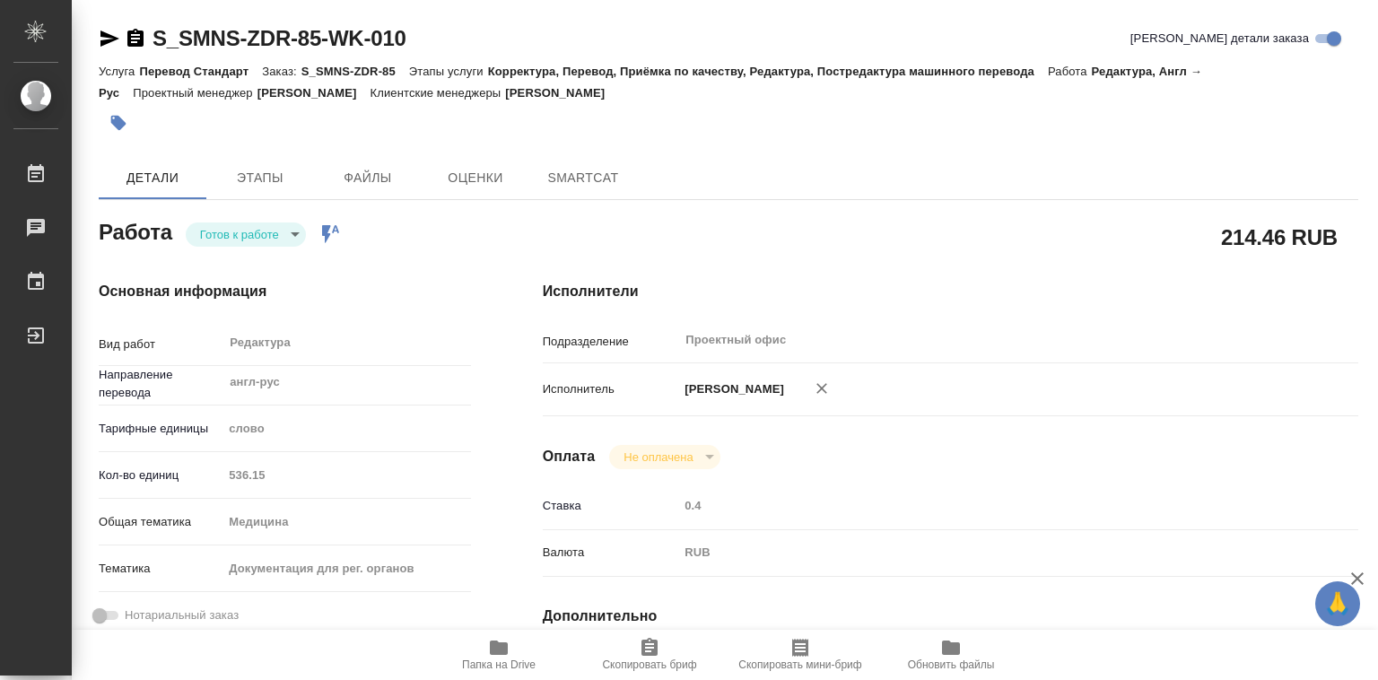
type textarea "x"
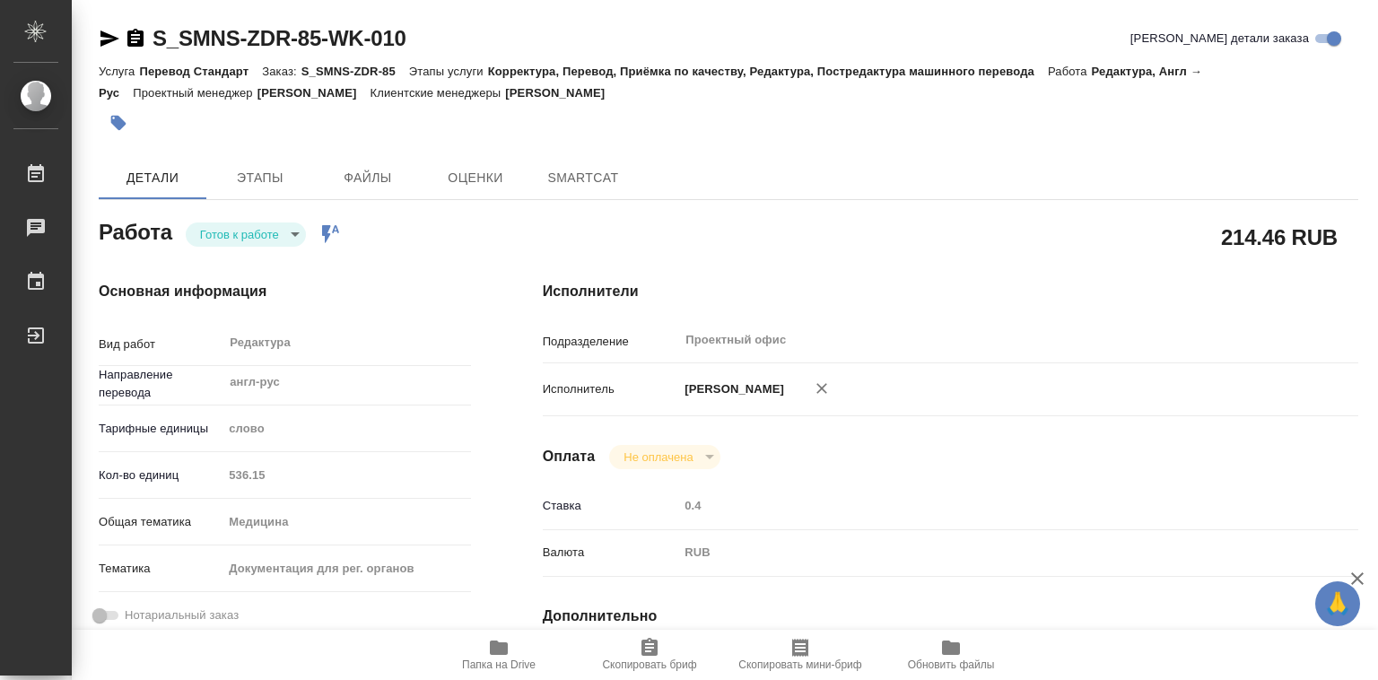
type textarea "x"
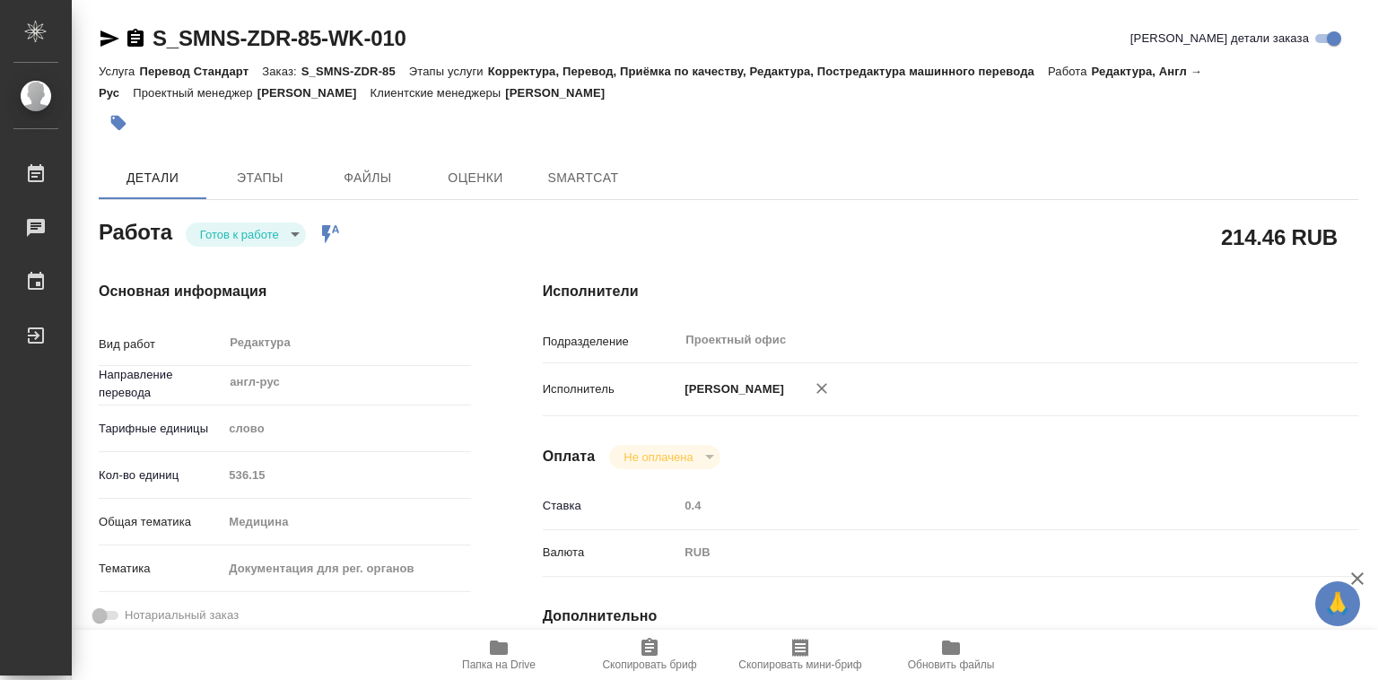
type textarea "x"
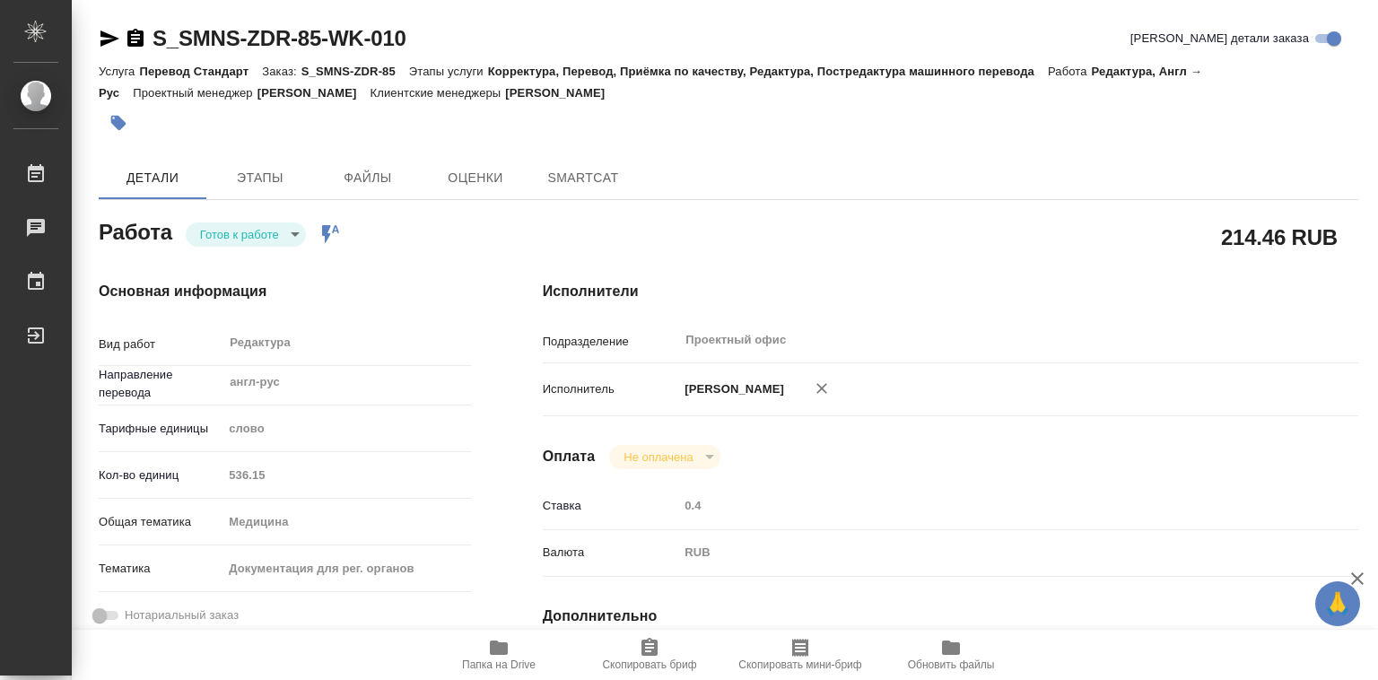
type textarea "x"
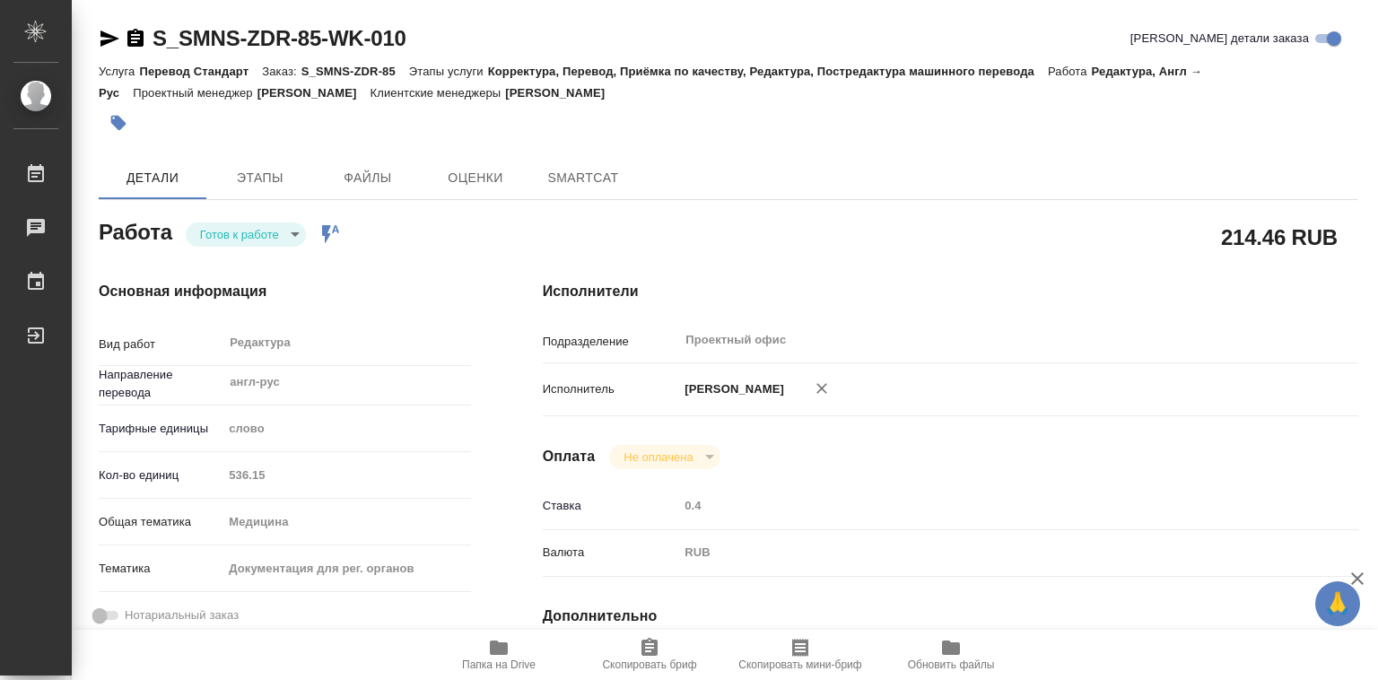
type textarea "x"
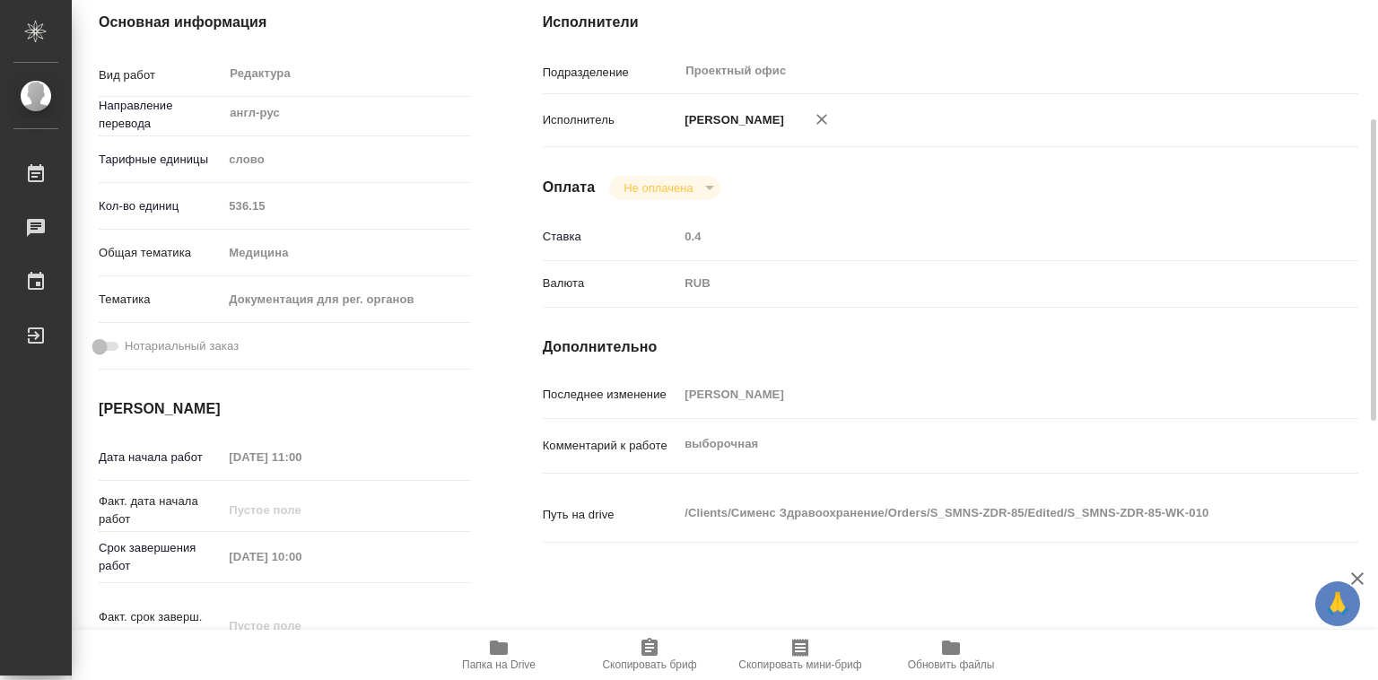
type textarea "x"
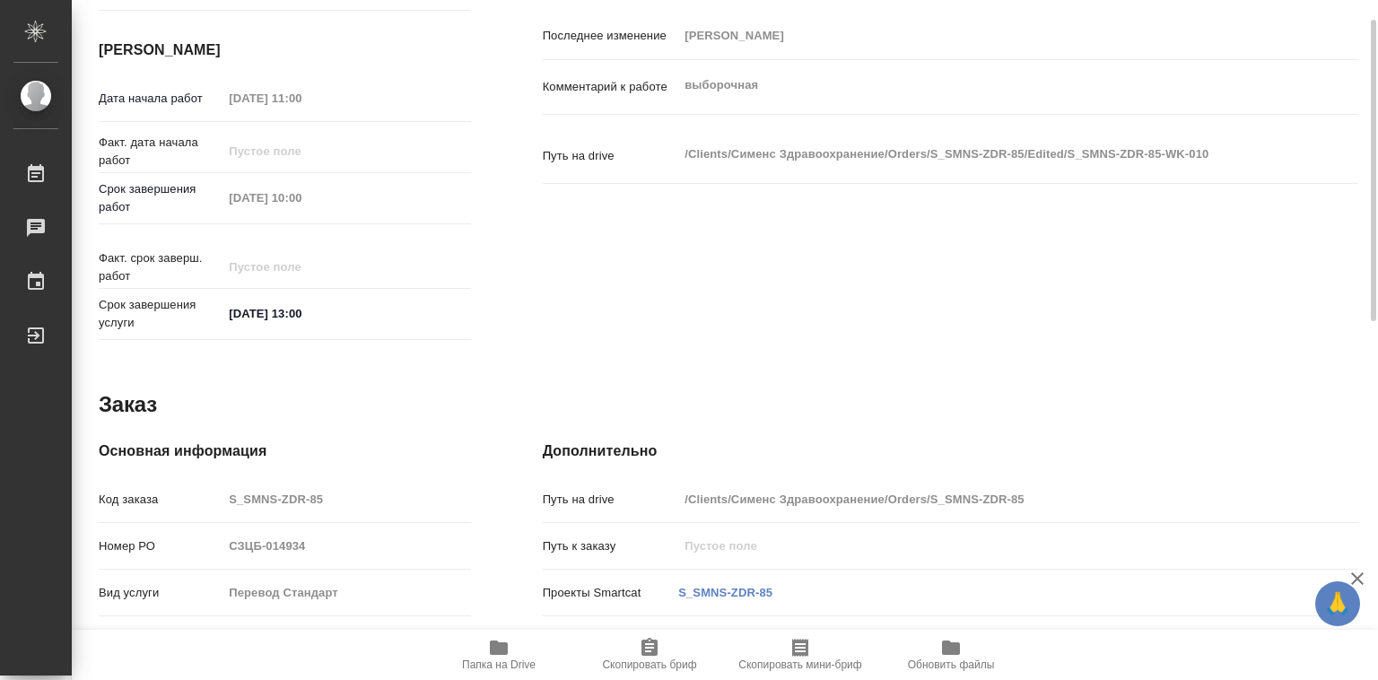
scroll to position [851, 0]
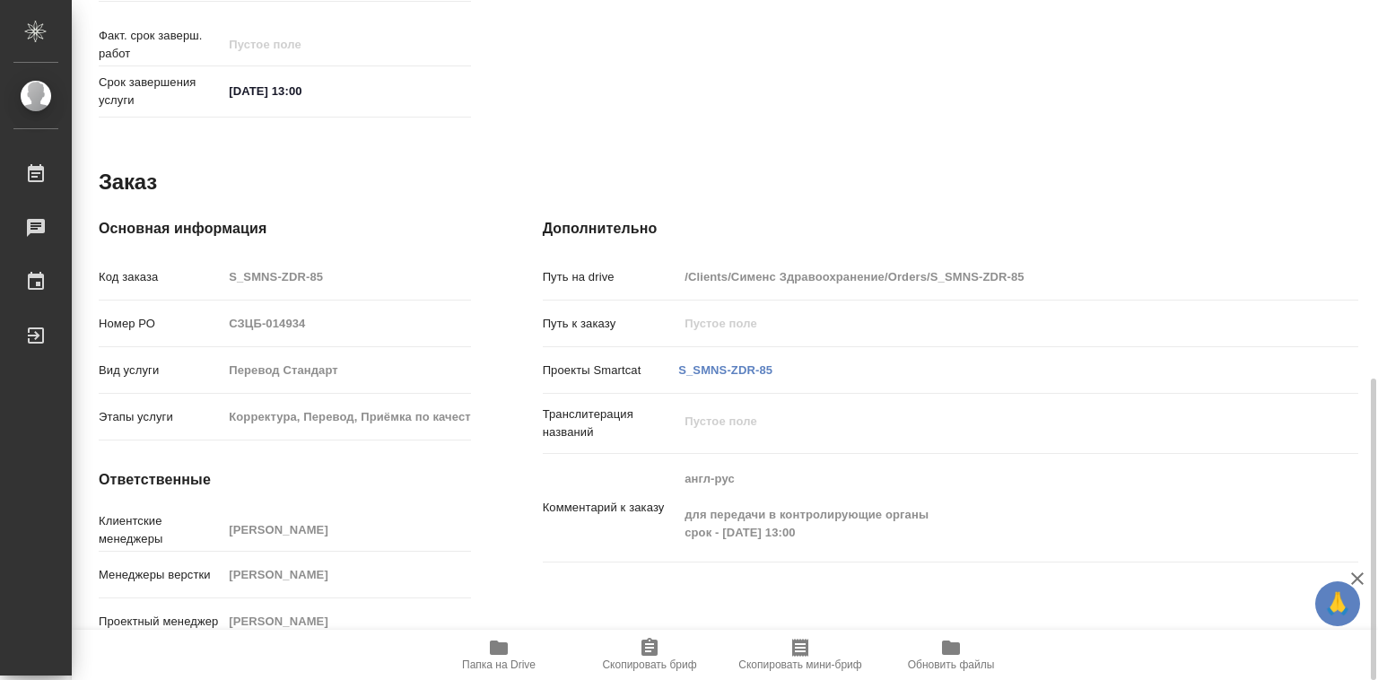
type textarea "x"
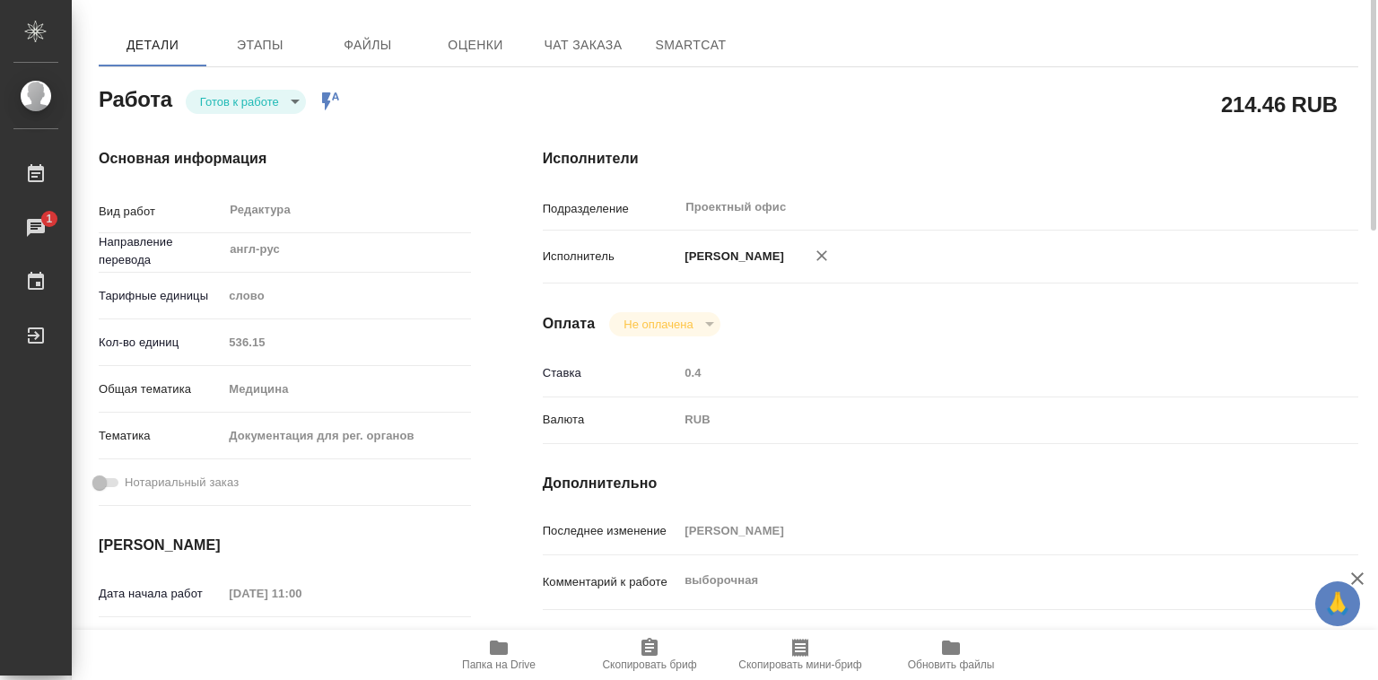
scroll to position [0, 0]
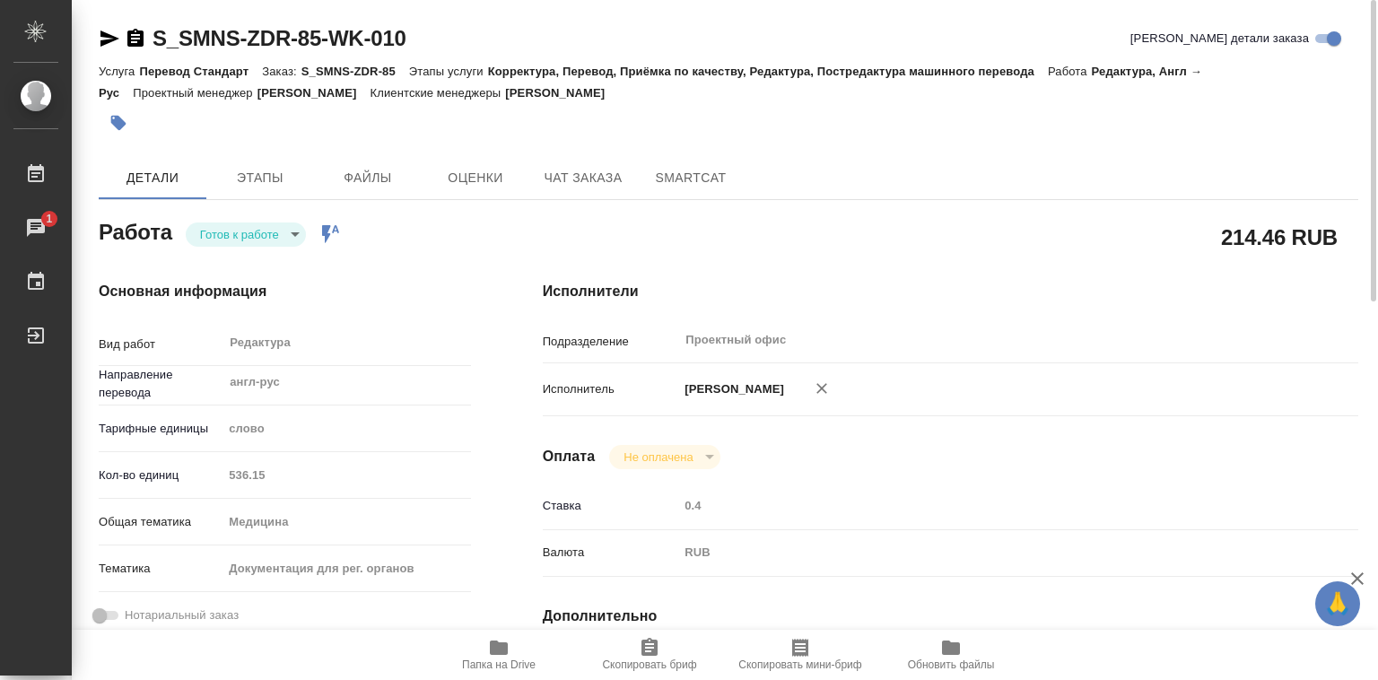
click at [502, 650] on icon "button" at bounding box center [499, 648] width 18 height 14
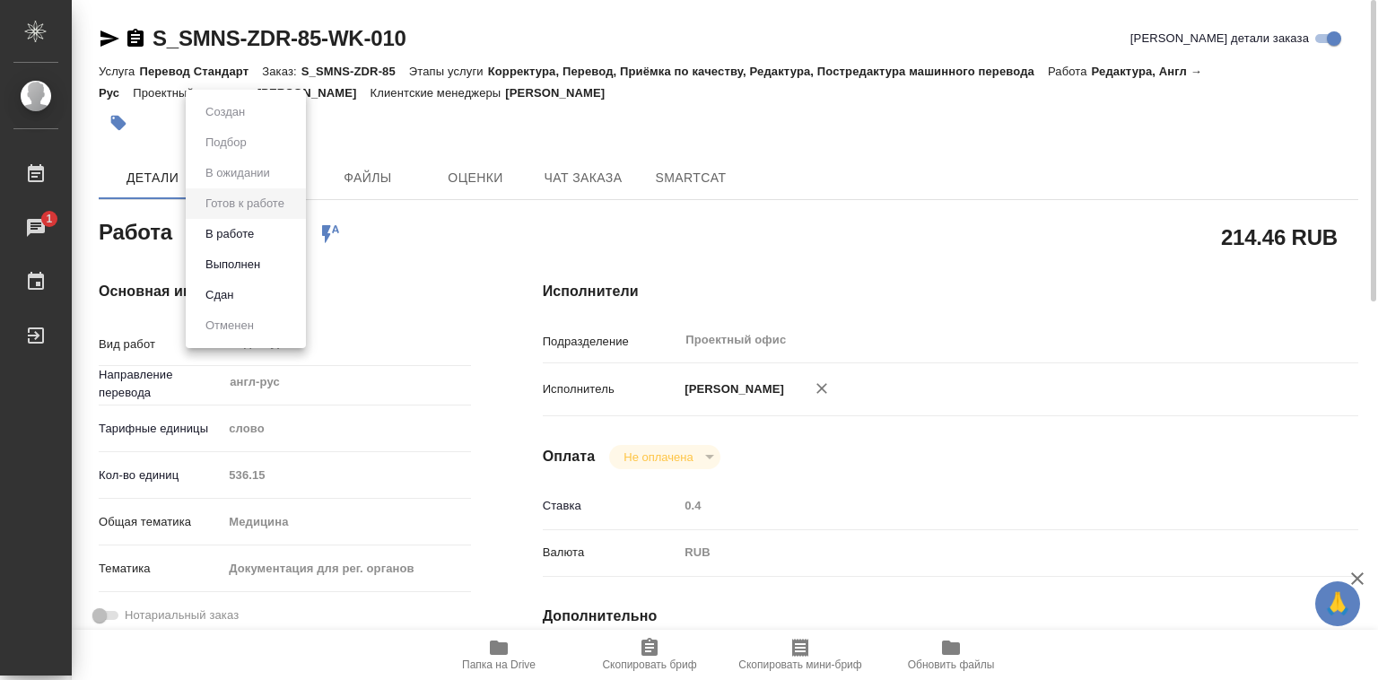
click at [302, 233] on body "🙏 .cls-1 fill:#fff; AWATERA [PERSON_NAME]lebedeva Работы 1 Чаты График Выйти S_…" at bounding box center [689, 340] width 1378 height 680
click at [260, 262] on button "Выполнен" at bounding box center [233, 265] width 66 height 20
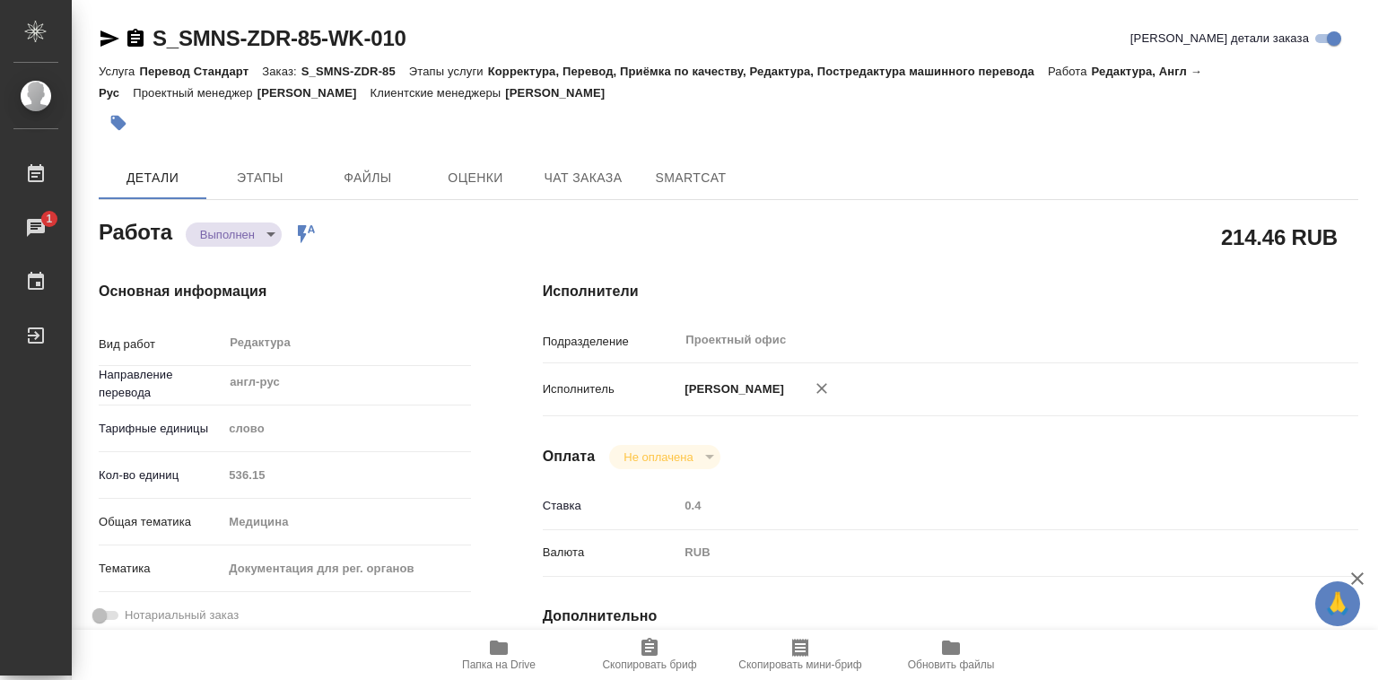
type textarea "x"
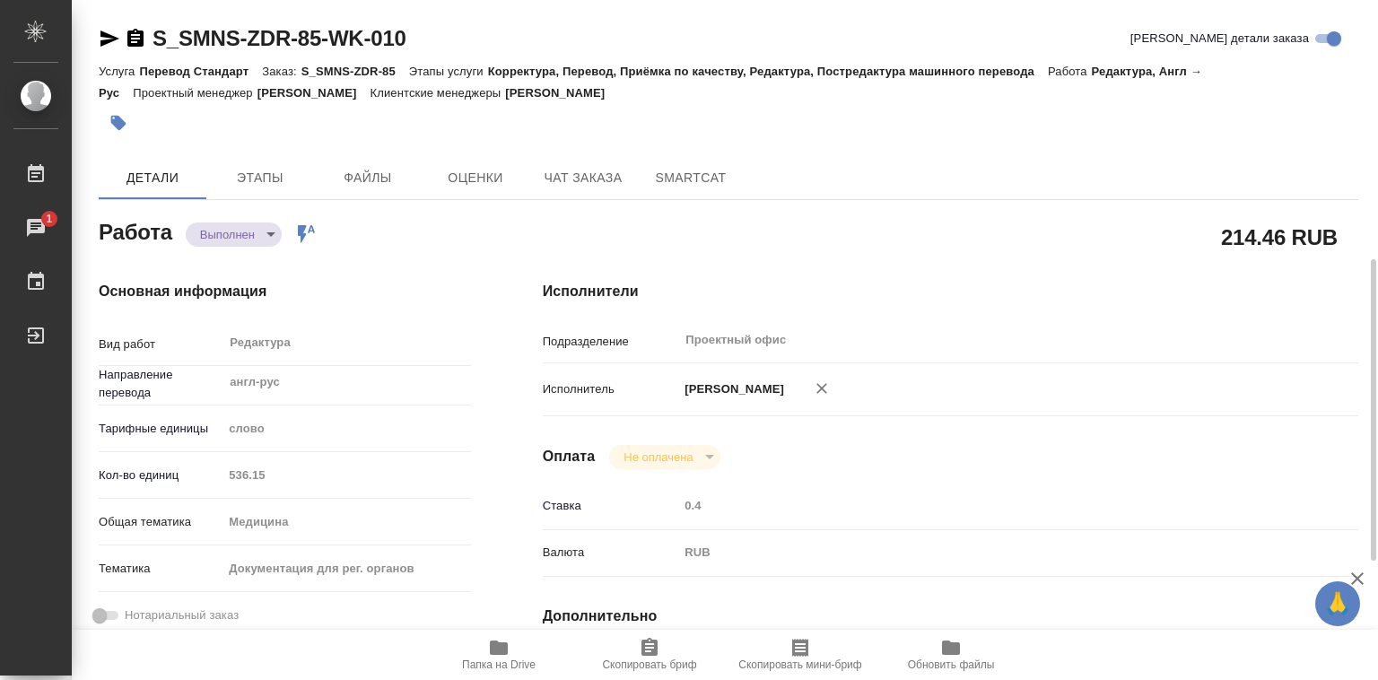
scroll to position [851, 0]
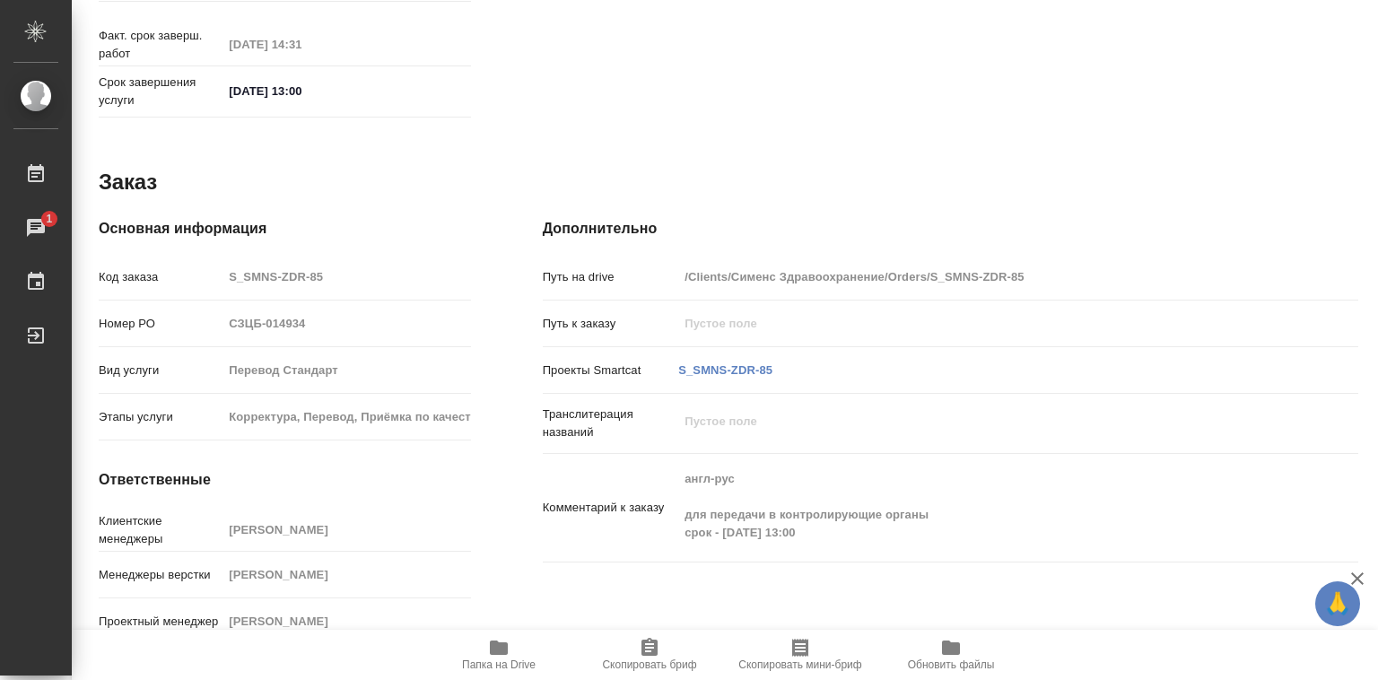
type textarea "x"
